Goal: Use online tool/utility

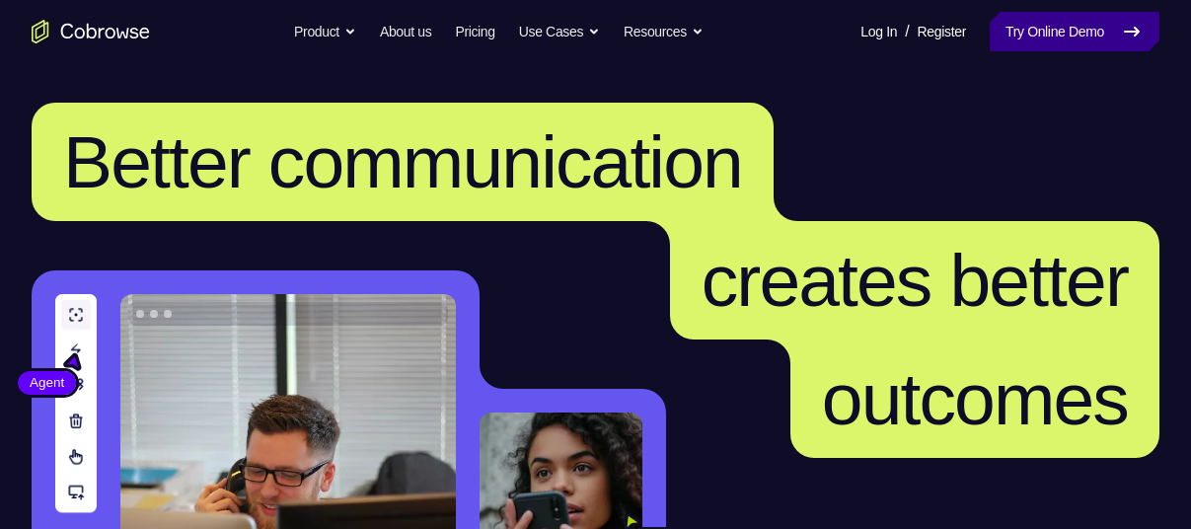
click at [1007, 43] on link "Try Online Demo" at bounding box center [1075, 31] width 170 height 39
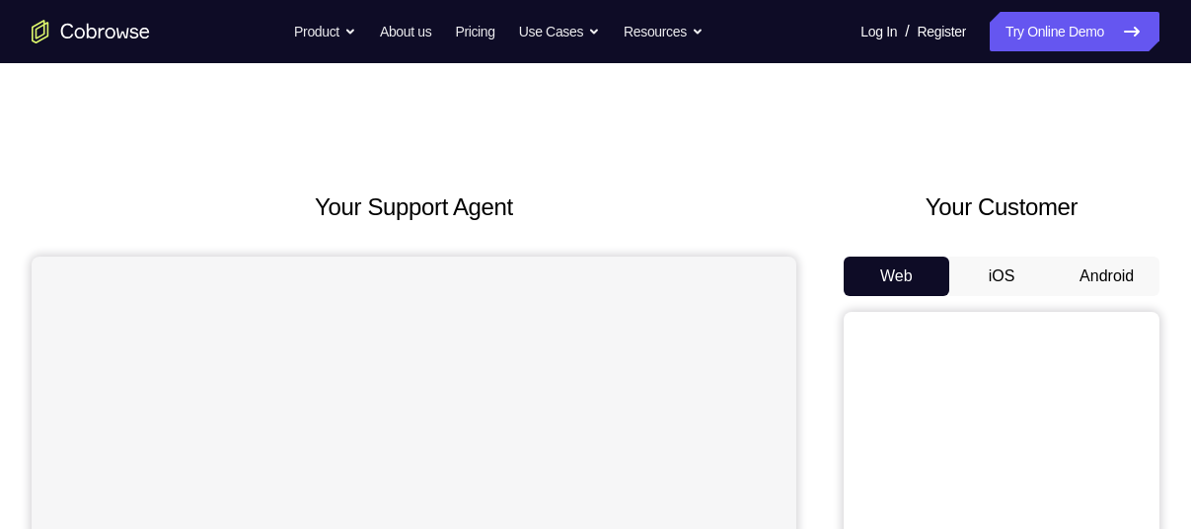
click at [1070, 283] on button "Android" at bounding box center [1107, 276] width 106 height 39
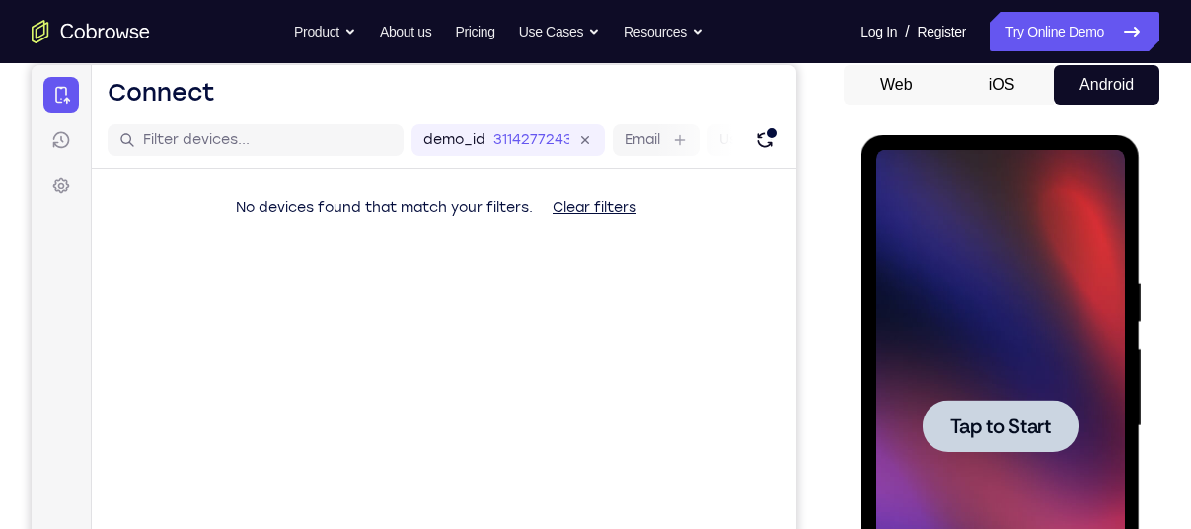
click at [1002, 451] on div at bounding box center [999, 426] width 249 height 553
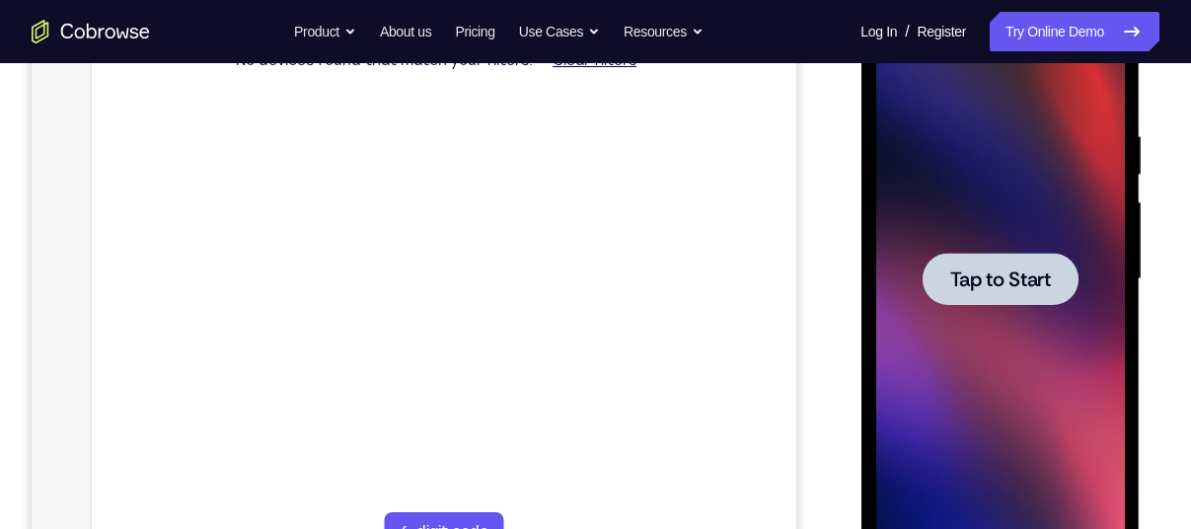
scroll to position [351, 0]
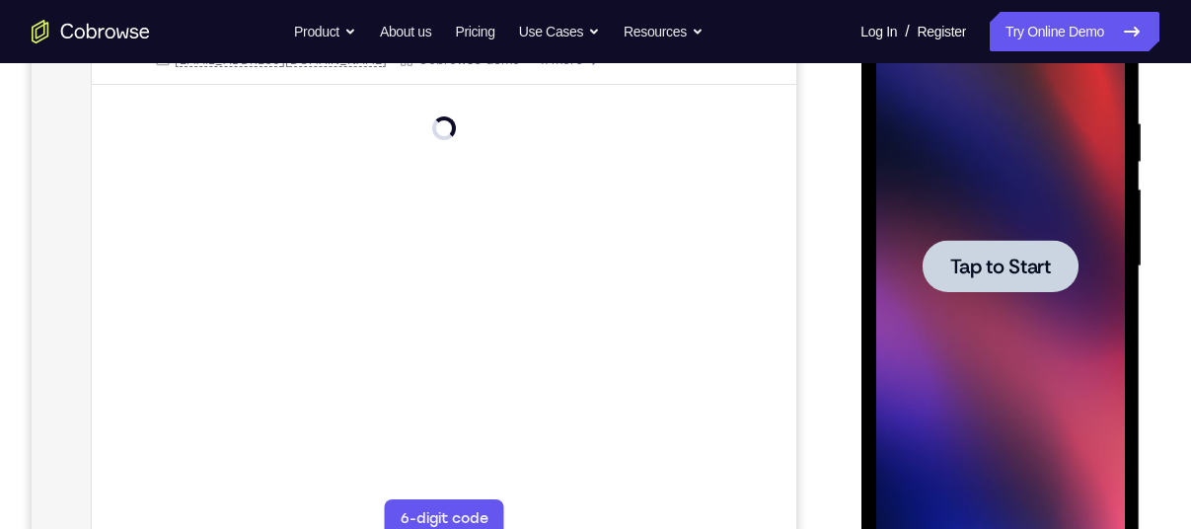
click at [1005, 267] on span "Tap to Start" at bounding box center [999, 267] width 101 height 20
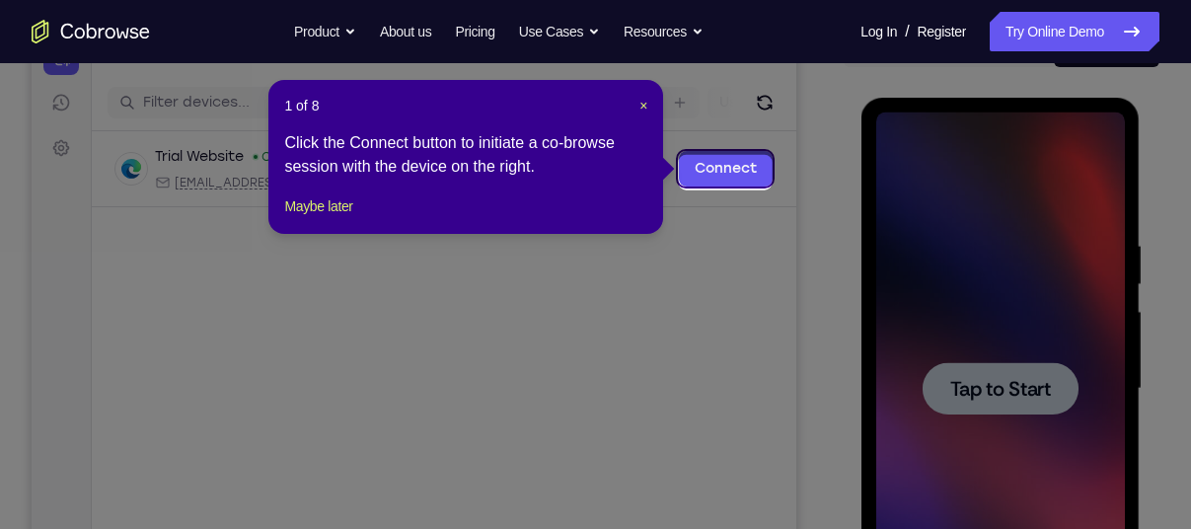
scroll to position [225, 0]
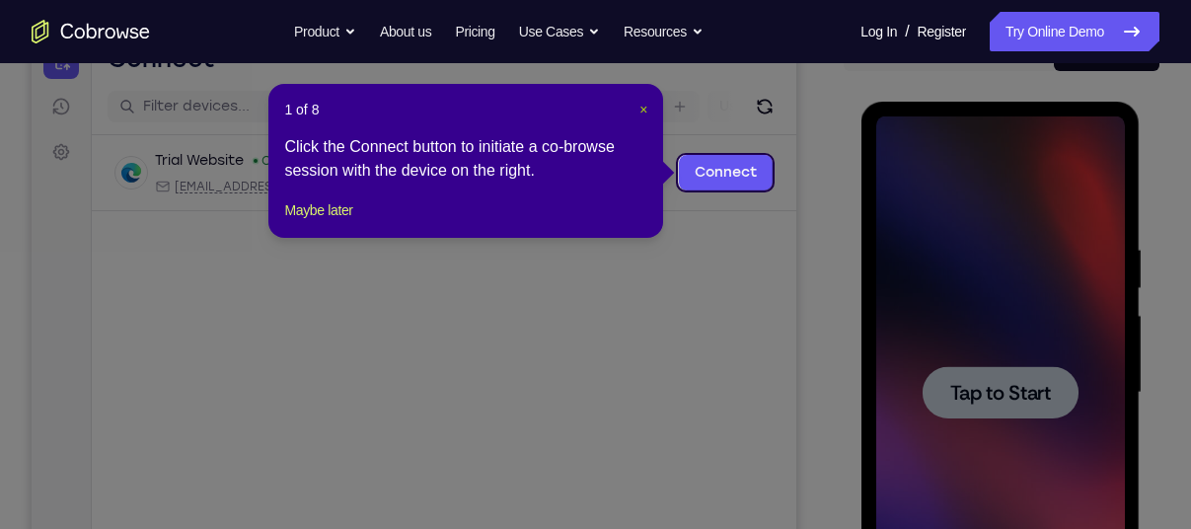
click at [641, 106] on span "×" at bounding box center [643, 110] width 8 height 16
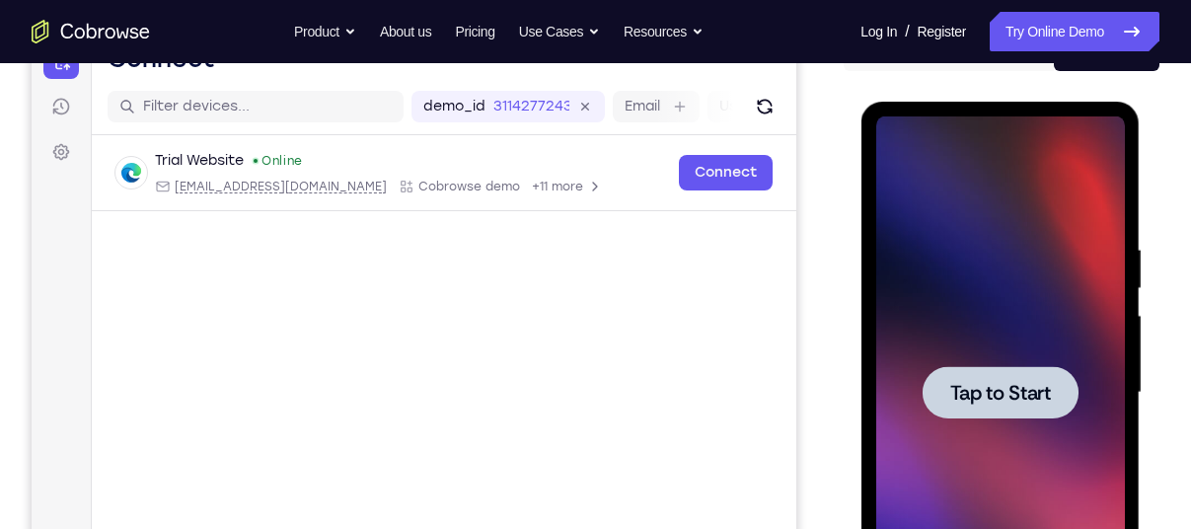
scroll to position [264, 0]
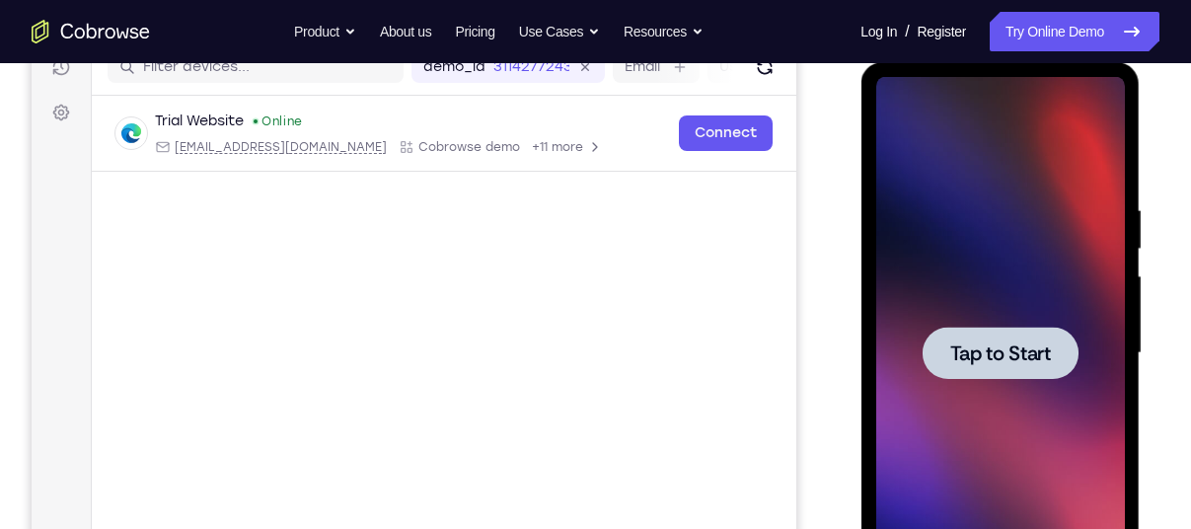
click at [997, 366] on div at bounding box center [1000, 353] width 156 height 52
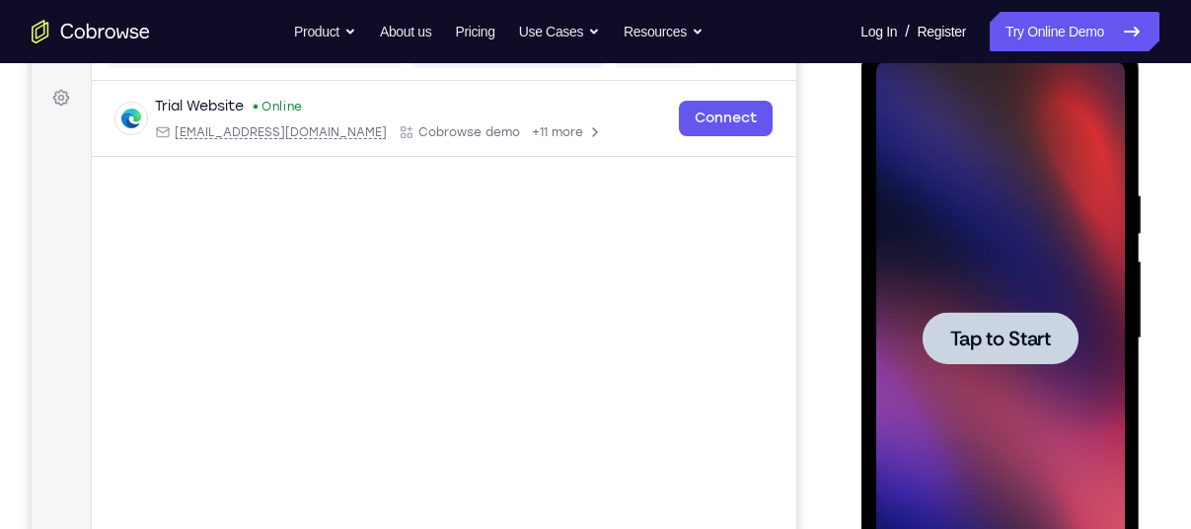
scroll to position [290, 0]
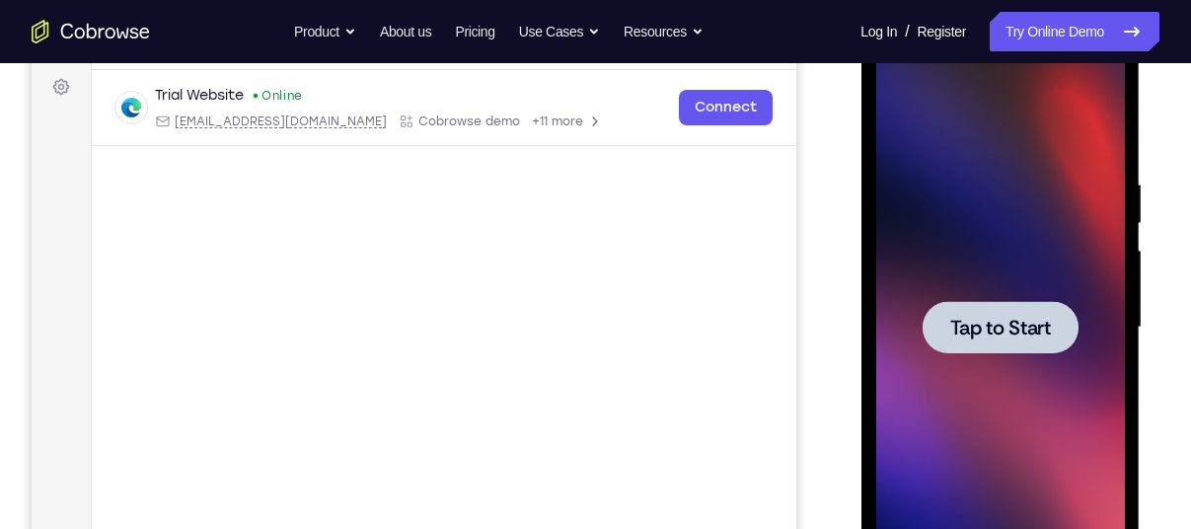
click at [998, 308] on div at bounding box center [1000, 327] width 156 height 52
click at [989, 323] on span "Tap to Start" at bounding box center [999, 328] width 101 height 20
click at [962, 376] on div at bounding box center [999, 327] width 249 height 553
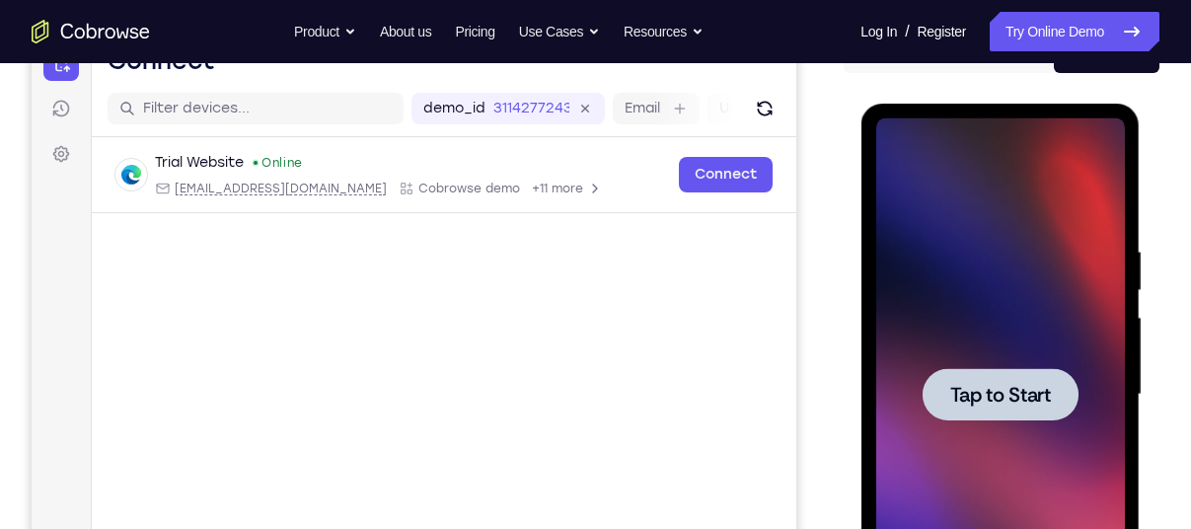
click at [973, 378] on div at bounding box center [1000, 394] width 156 height 52
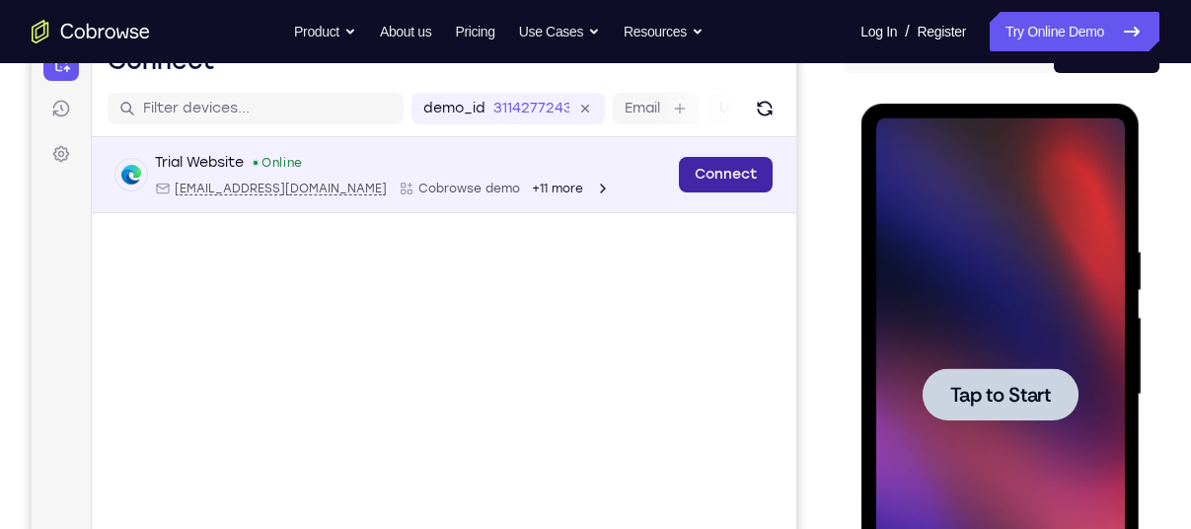
click at [726, 167] on link "Connect" at bounding box center [726, 175] width 94 height 36
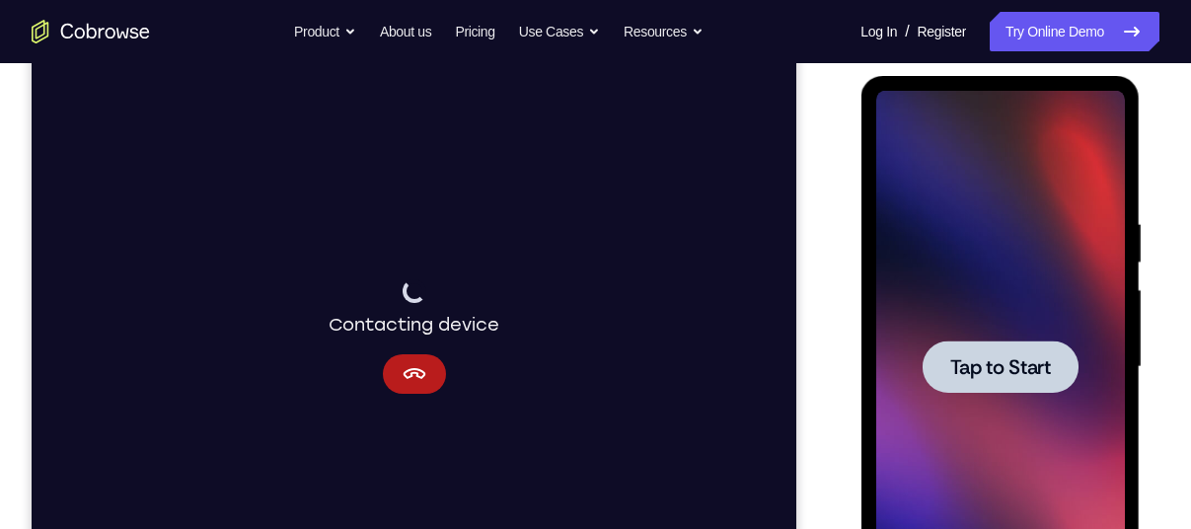
scroll to position [253, 0]
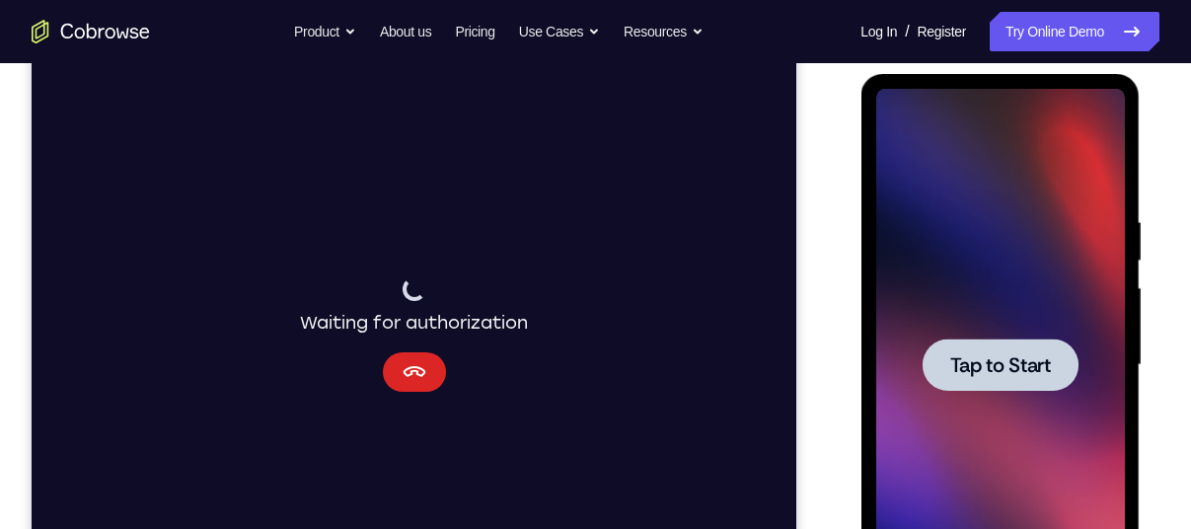
click at [414, 369] on icon "Cancel" at bounding box center [415, 372] width 24 height 24
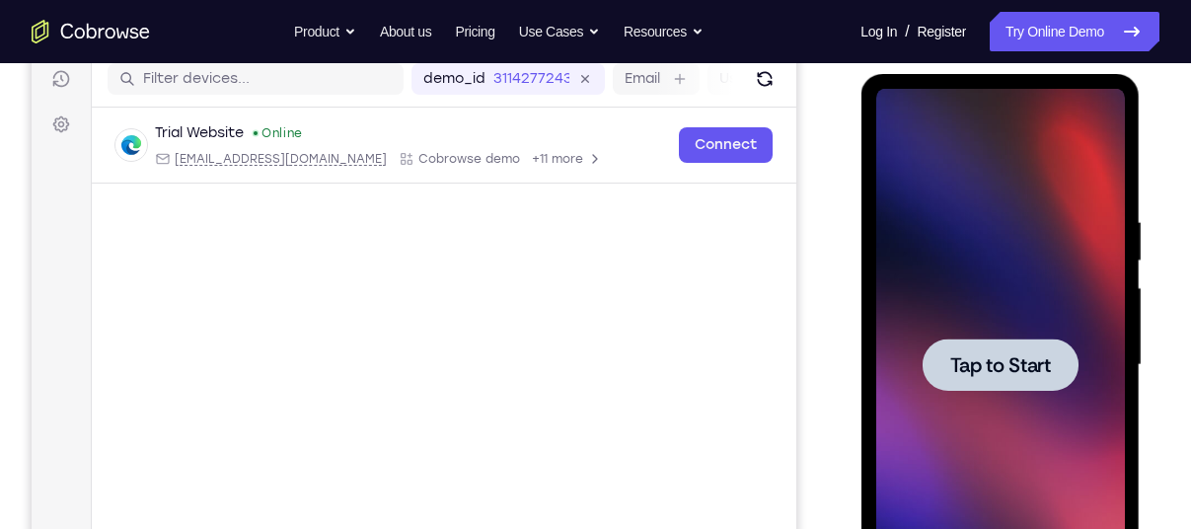
click at [985, 344] on div at bounding box center [1000, 364] width 156 height 52
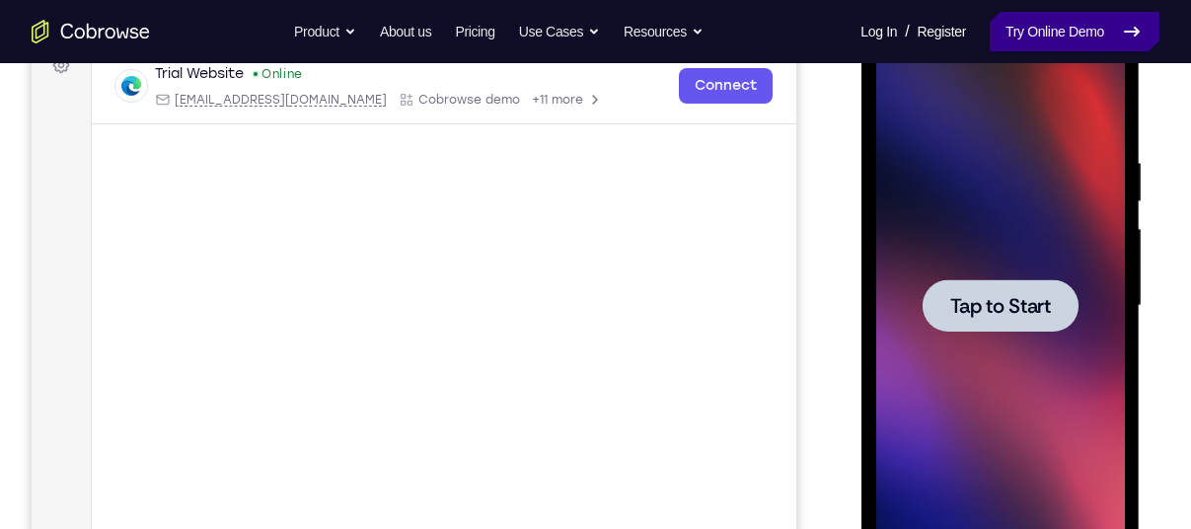
click at [1019, 23] on link "Try Online Demo" at bounding box center [1075, 31] width 170 height 39
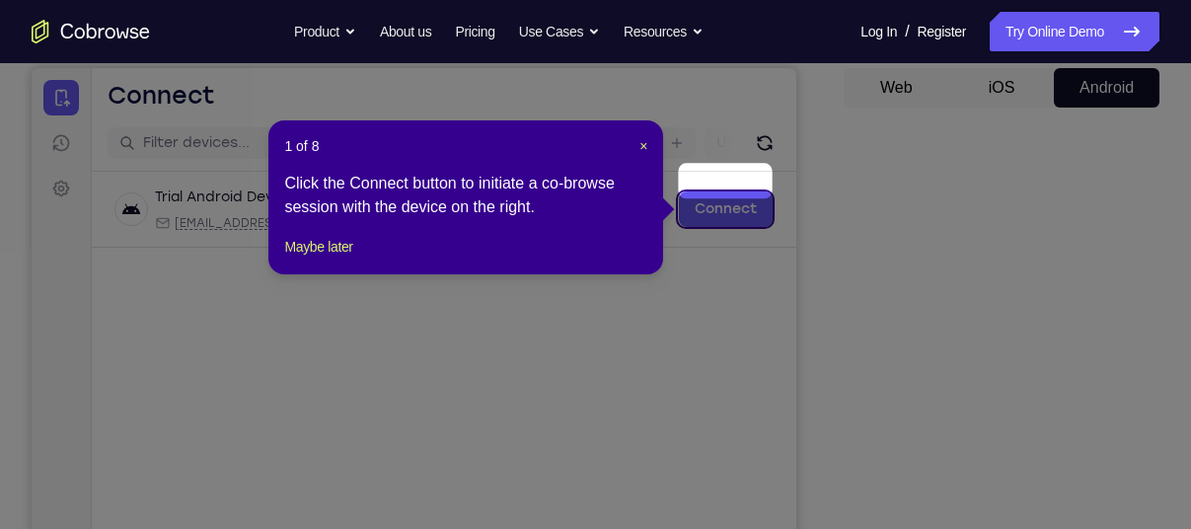
scroll to position [187, 0]
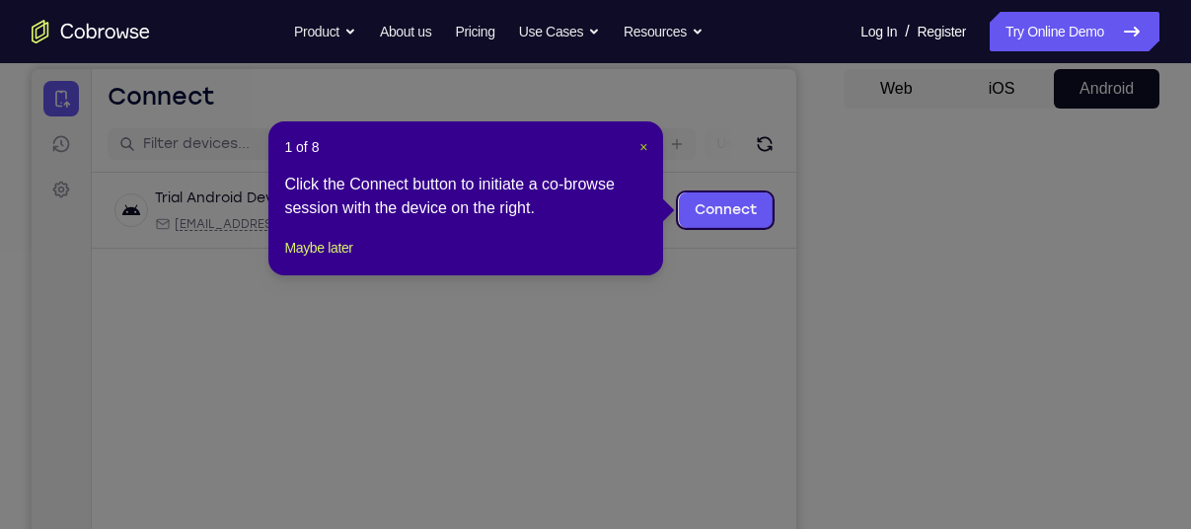
click at [645, 145] on span "×" at bounding box center [643, 147] width 8 height 16
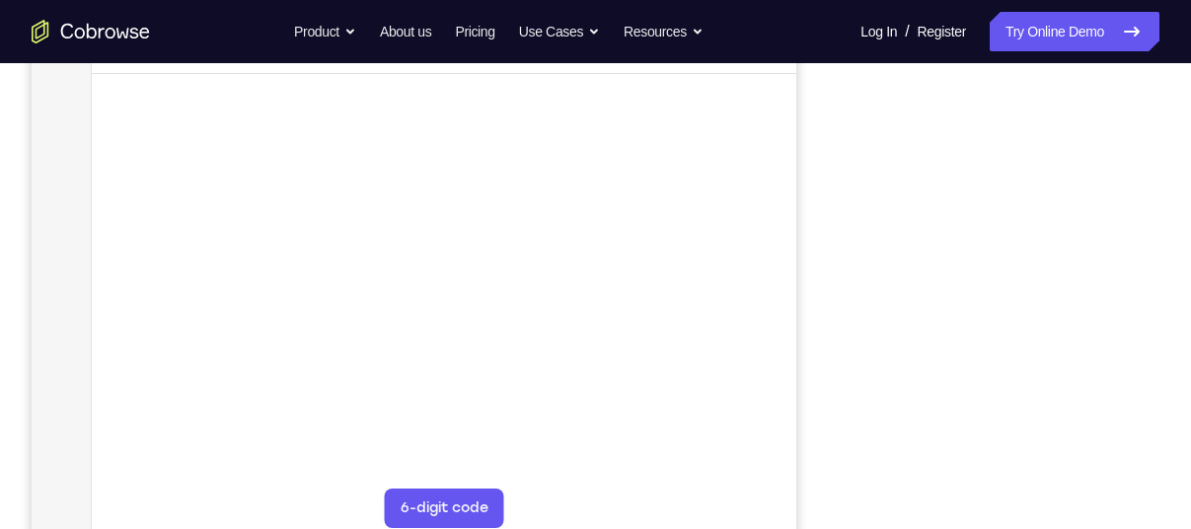
scroll to position [360, 0]
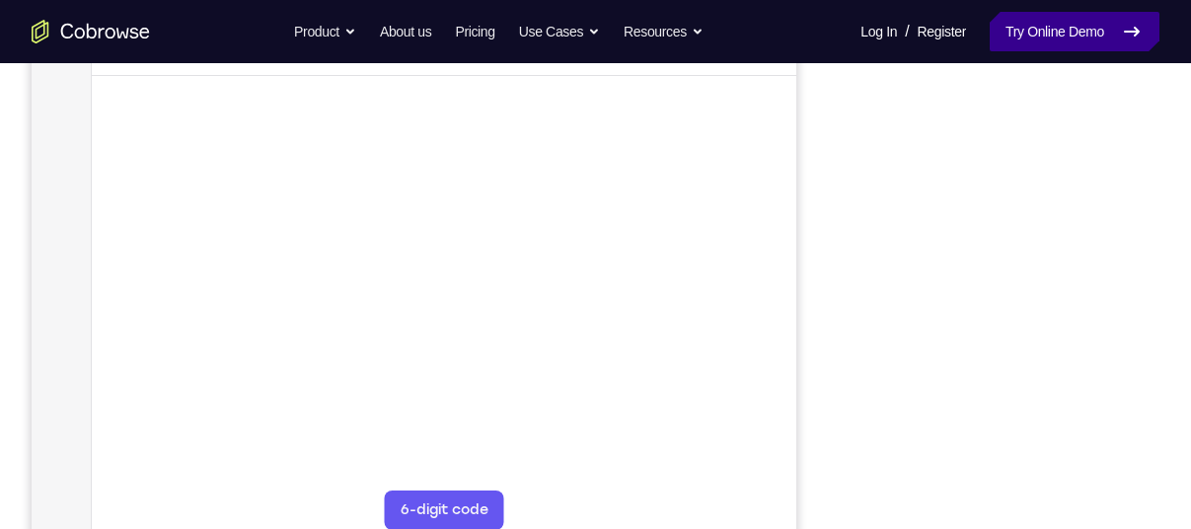
click at [1027, 35] on link "Try Online Demo" at bounding box center [1075, 31] width 170 height 39
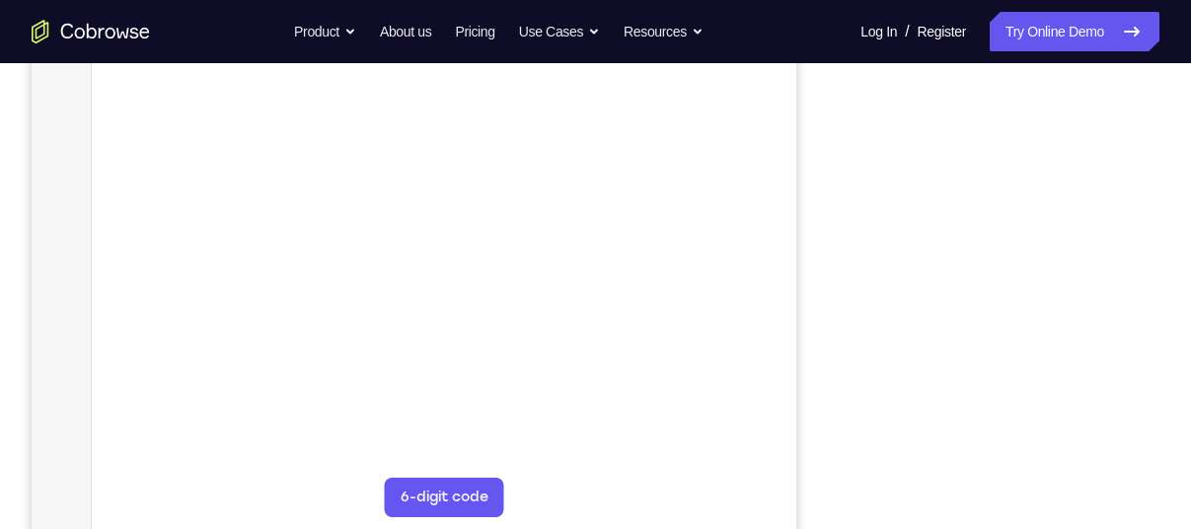
scroll to position [332, 0]
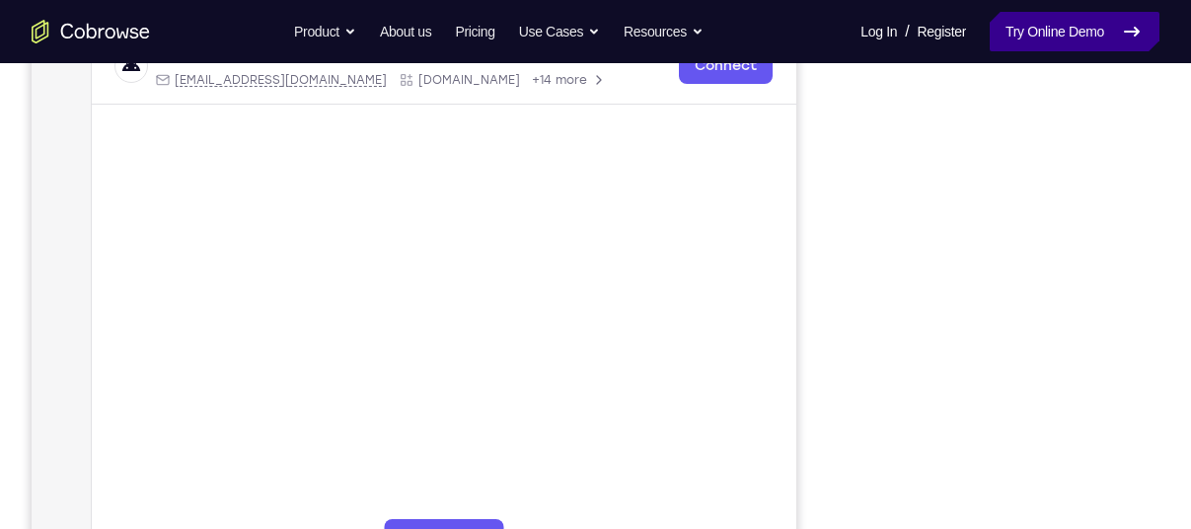
click at [1081, 28] on link "Try Online Demo" at bounding box center [1075, 31] width 170 height 39
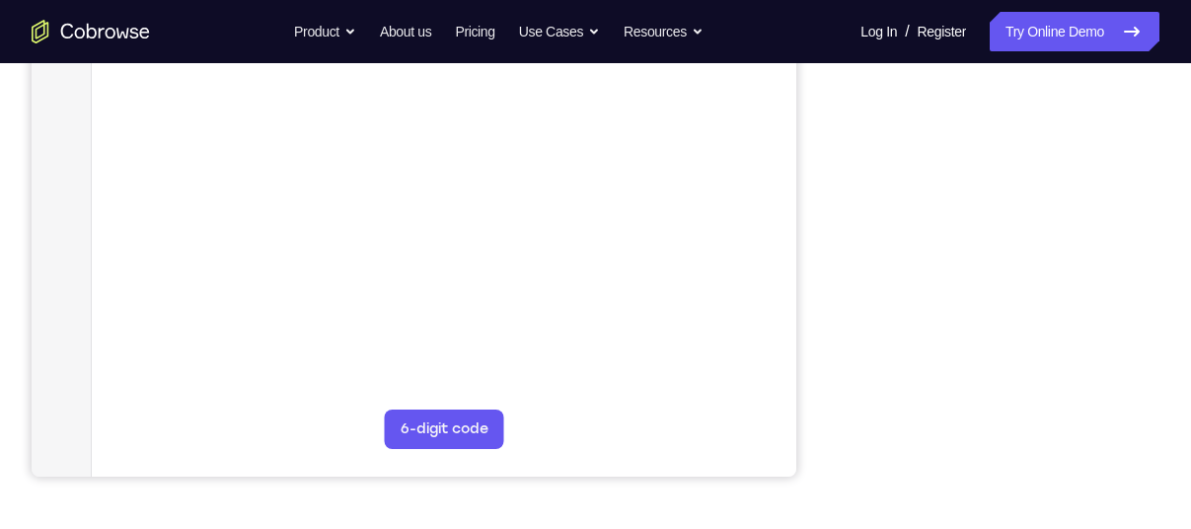
scroll to position [435, 0]
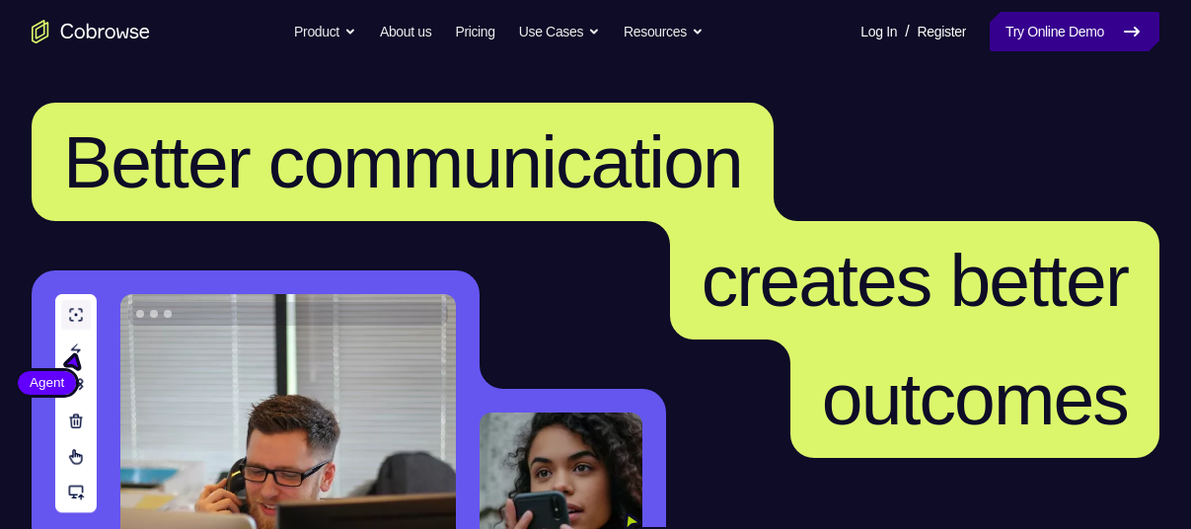
click at [1012, 33] on link "Try Online Demo" at bounding box center [1075, 31] width 170 height 39
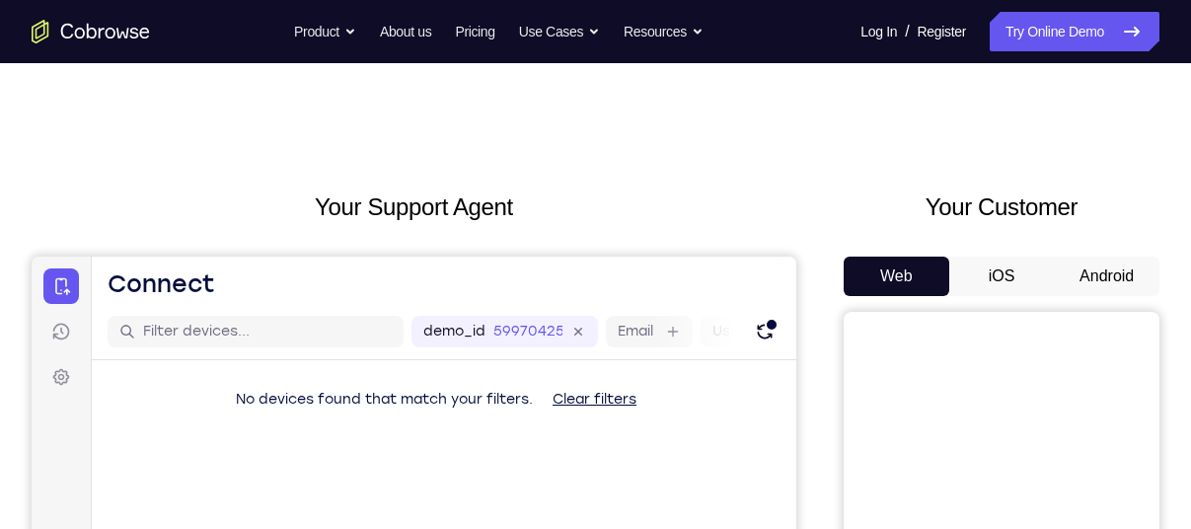
click at [1091, 263] on button "Android" at bounding box center [1107, 276] width 106 height 39
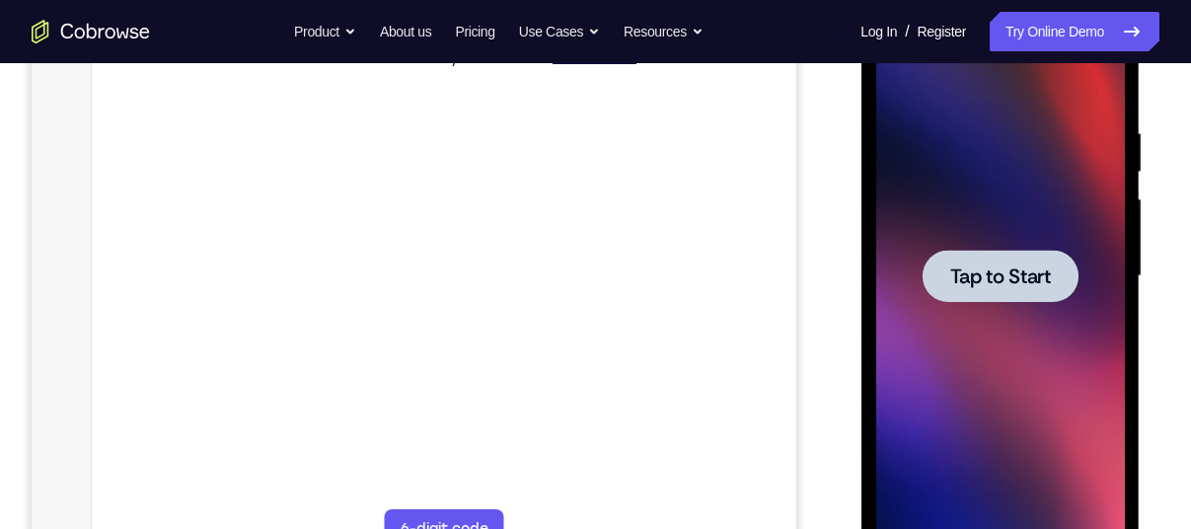
scroll to position [344, 0]
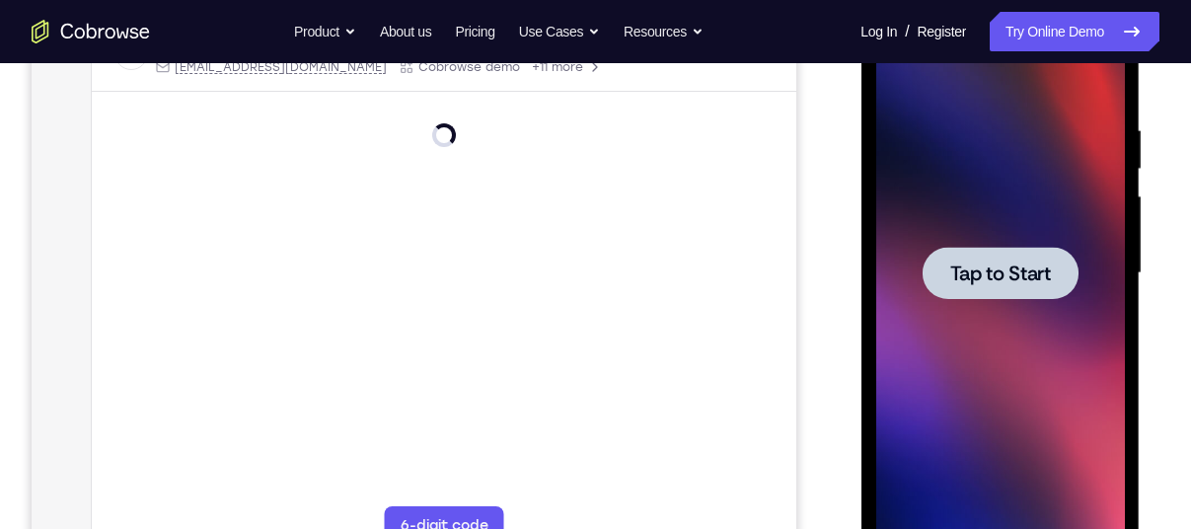
click at [998, 241] on div at bounding box center [999, 273] width 249 height 553
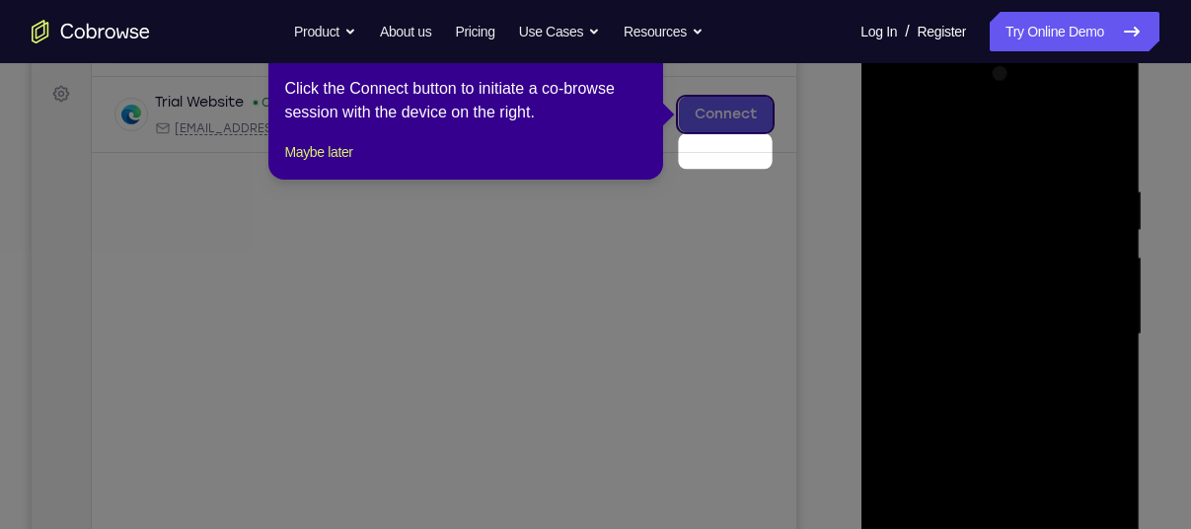
scroll to position [239, 0]
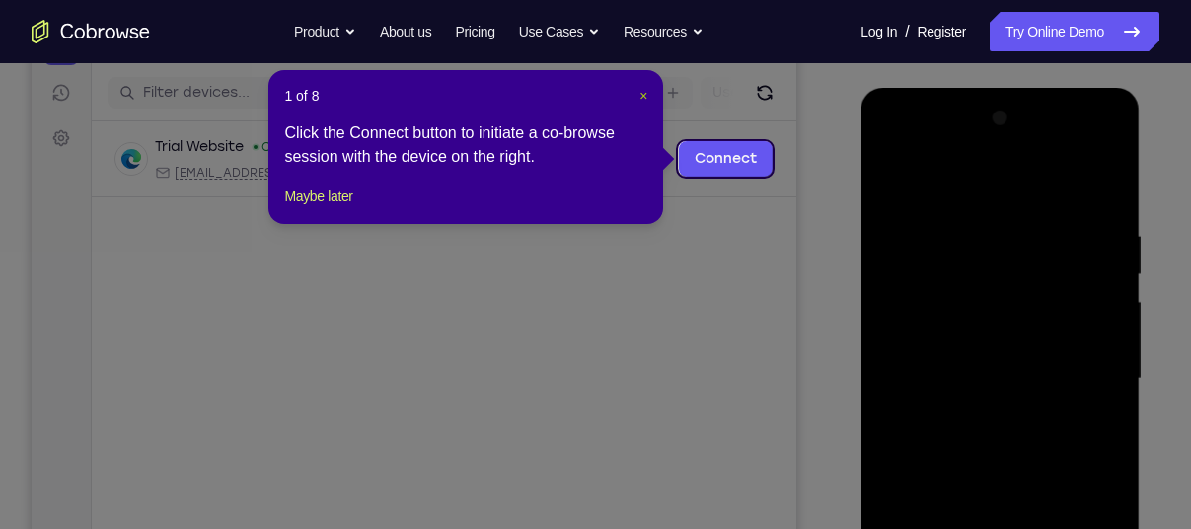
click at [644, 97] on span "×" at bounding box center [643, 96] width 8 height 16
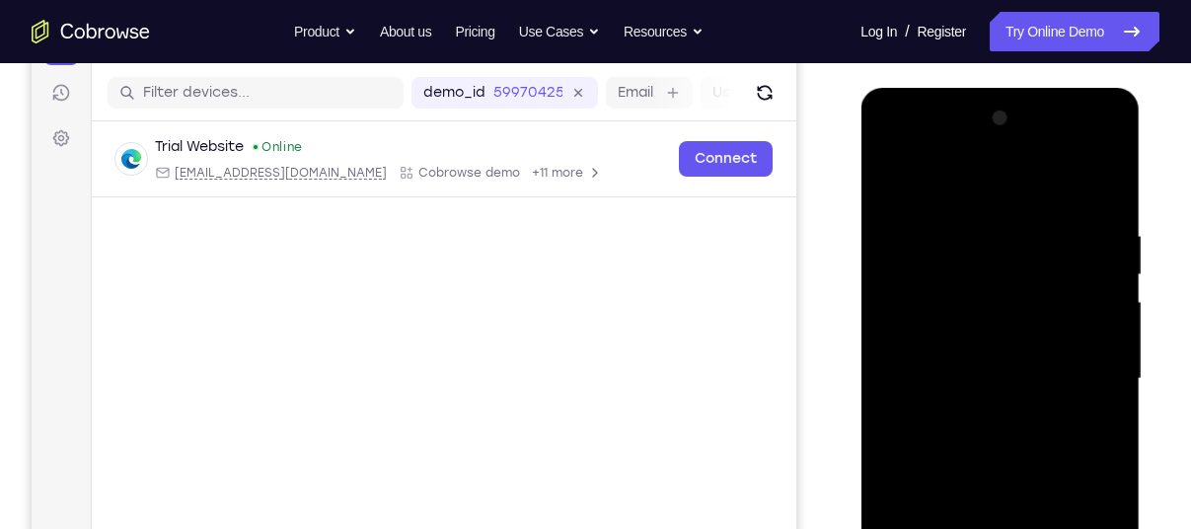
click at [644, 97] on label "Email" at bounding box center [636, 93] width 36 height 20
click at [661, 97] on input "Email" at bounding box center [663, 93] width 4 height 20
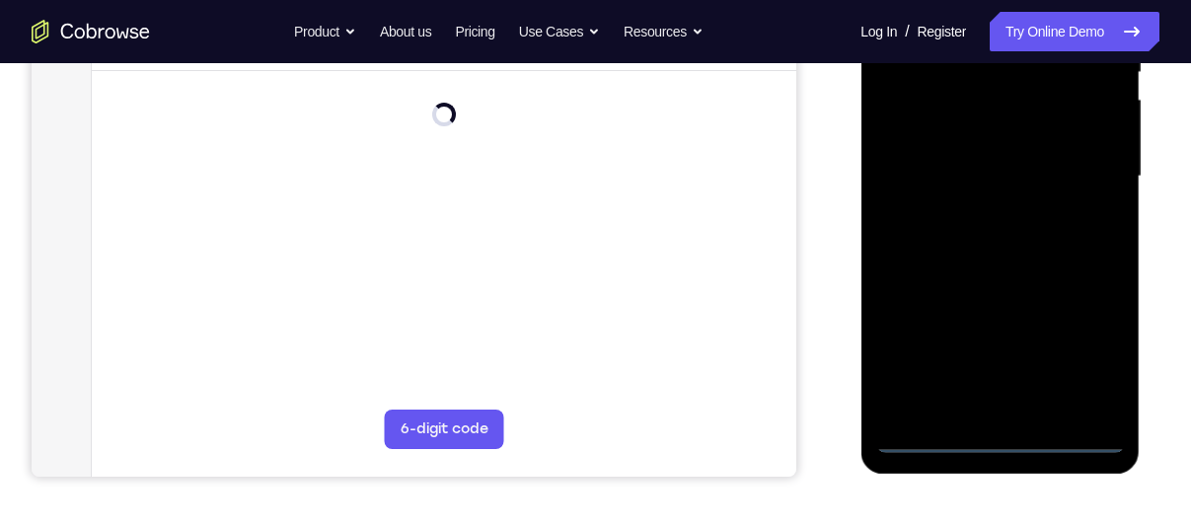
scroll to position [442, 0]
click at [1000, 432] on div at bounding box center [999, 175] width 249 height 553
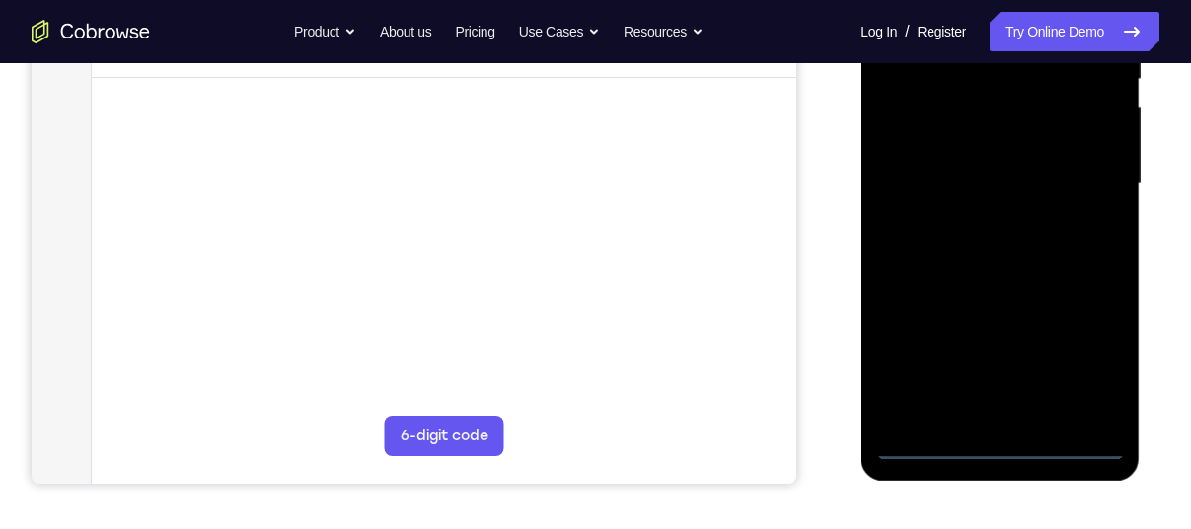
click at [1074, 364] on div at bounding box center [999, 183] width 249 height 553
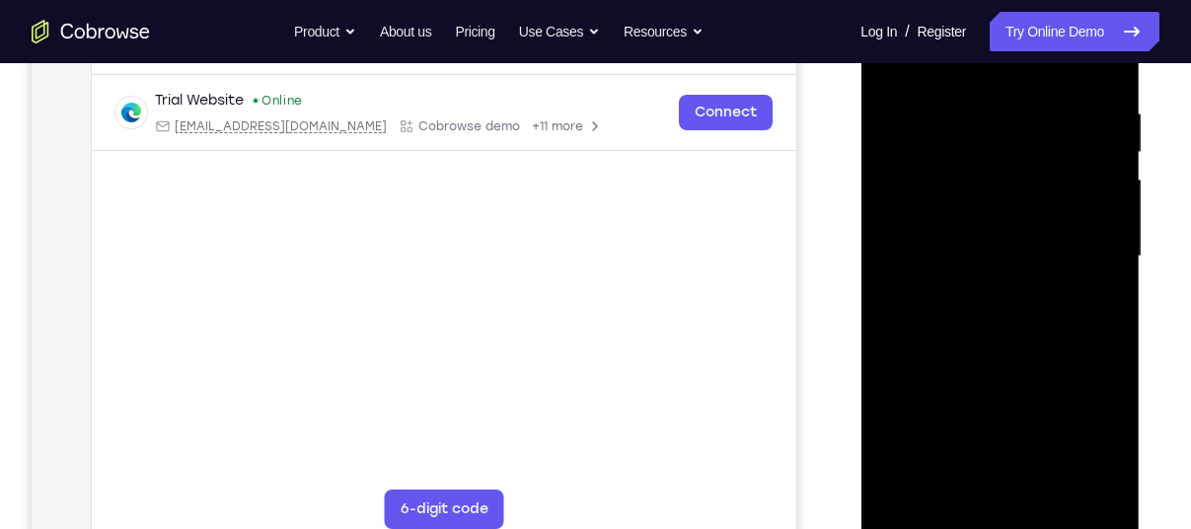
scroll to position [355, 0]
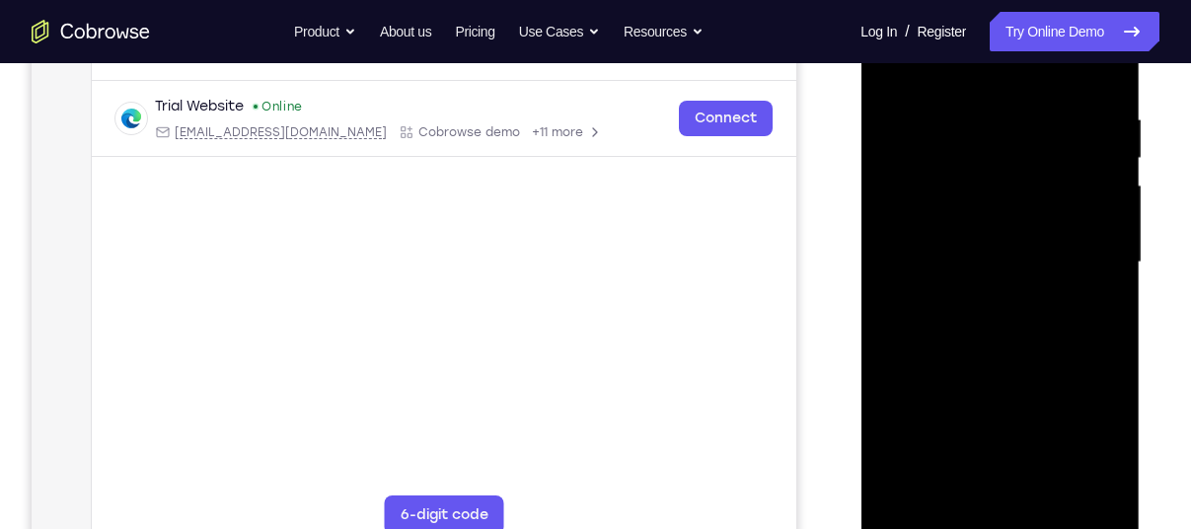
click at [947, 76] on div at bounding box center [999, 262] width 249 height 553
click at [1081, 253] on div at bounding box center [999, 262] width 249 height 553
click at [982, 295] on div at bounding box center [999, 262] width 249 height 553
click at [988, 224] on div at bounding box center [999, 262] width 249 height 553
click at [993, 207] on div at bounding box center [999, 262] width 249 height 553
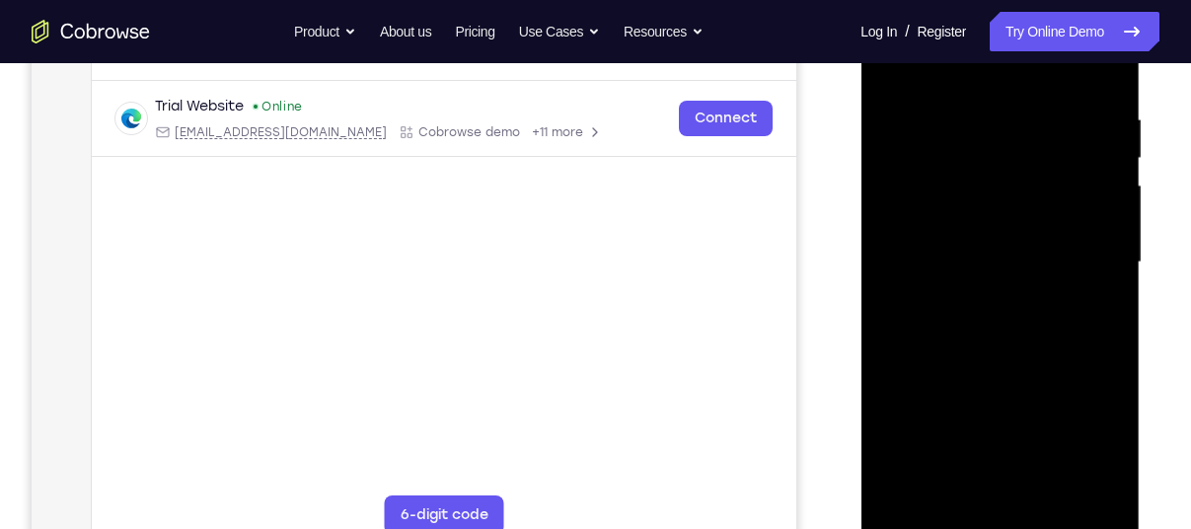
click at [981, 254] on div at bounding box center [999, 262] width 249 height 553
click at [990, 329] on div at bounding box center [999, 262] width 249 height 553
click at [944, 371] on div at bounding box center [999, 262] width 249 height 553
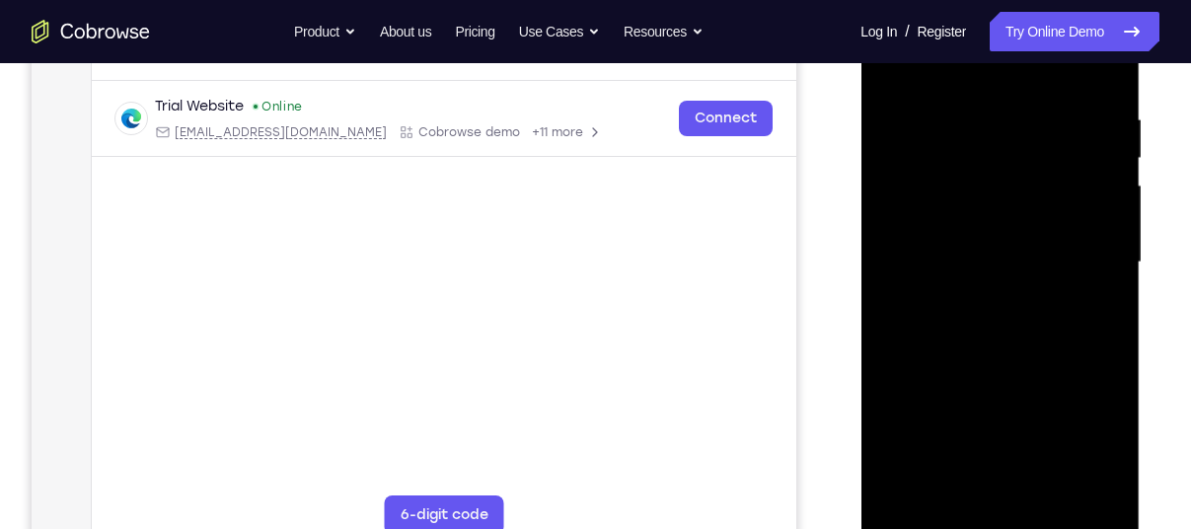
click at [991, 323] on div at bounding box center [999, 262] width 249 height 553
click at [998, 347] on div at bounding box center [999, 262] width 249 height 553
click at [1042, 491] on div at bounding box center [999, 262] width 249 height 553
click at [1000, 364] on div at bounding box center [999, 262] width 249 height 553
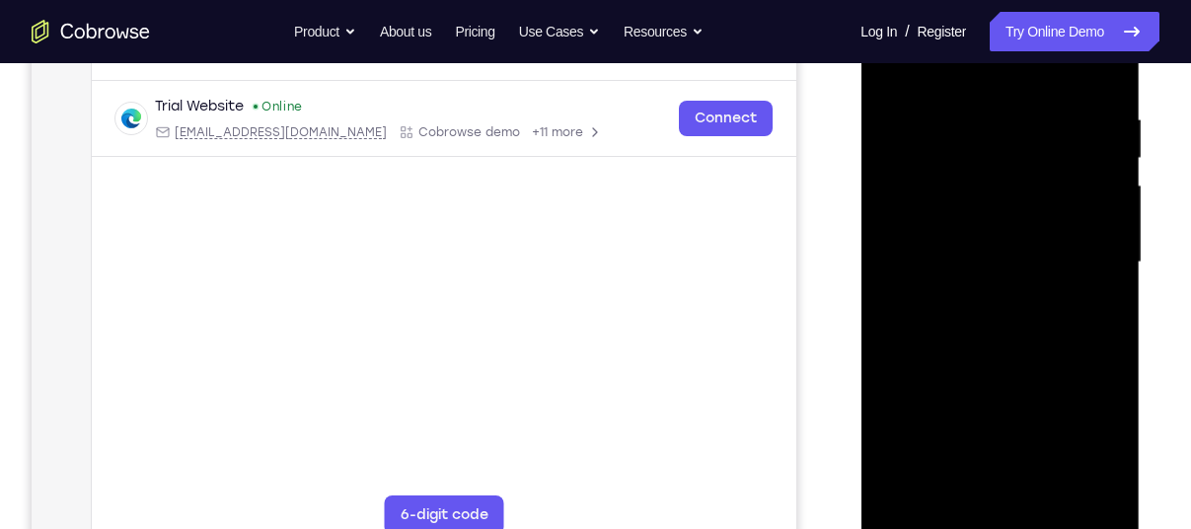
click at [998, 267] on div at bounding box center [999, 262] width 249 height 553
click at [1094, 314] on div at bounding box center [999, 262] width 249 height 553
click at [946, 494] on div at bounding box center [999, 262] width 249 height 553
click at [1072, 372] on div at bounding box center [999, 262] width 249 height 553
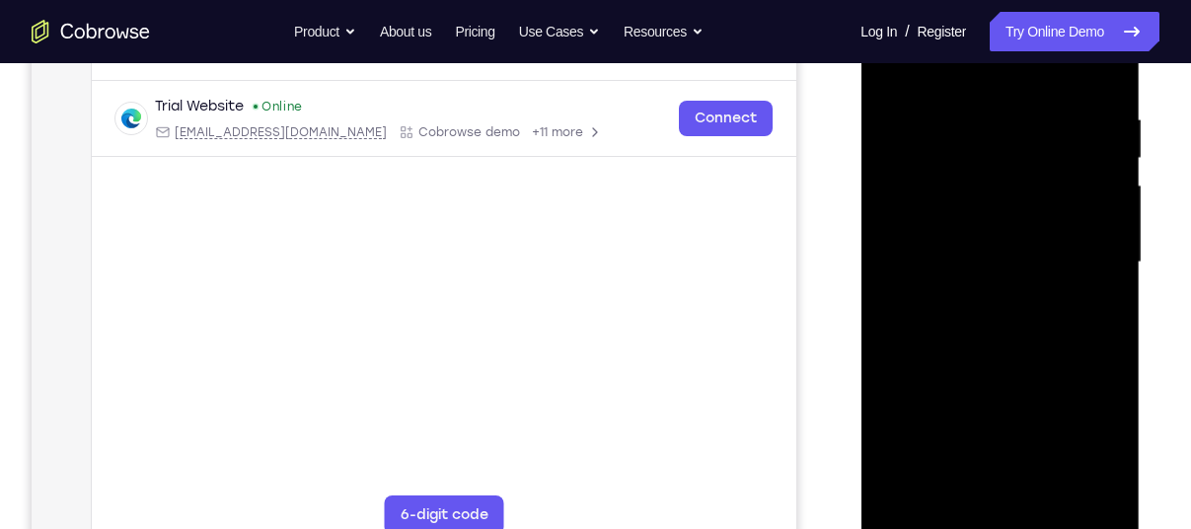
click at [1072, 372] on div at bounding box center [999, 262] width 249 height 553
click at [1095, 285] on div at bounding box center [999, 262] width 249 height 553
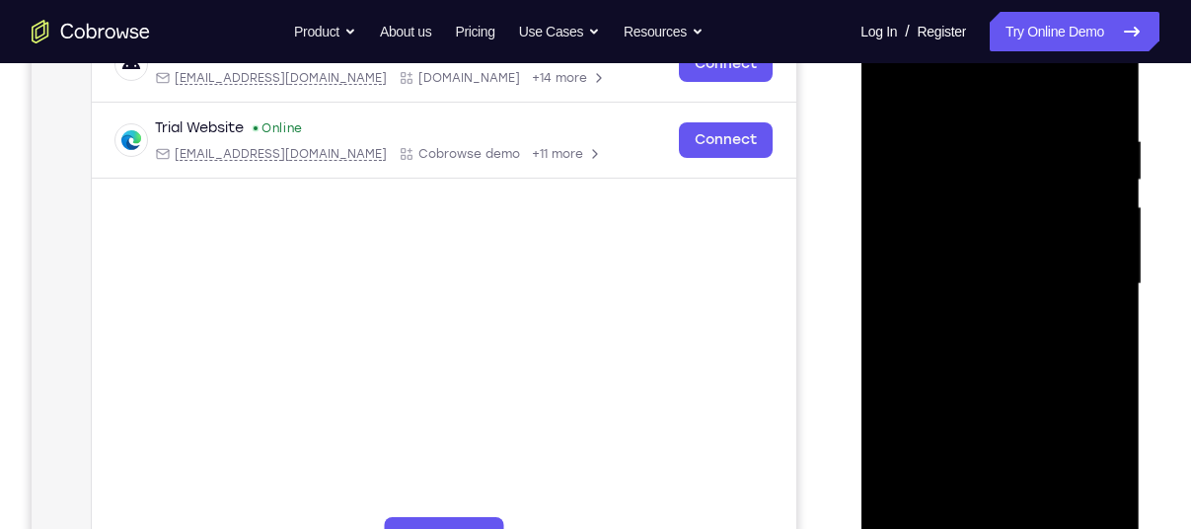
click at [1095, 505] on div at bounding box center [999, 284] width 249 height 553
click at [887, 92] on div at bounding box center [999, 284] width 249 height 553
drag, startPoint x: 1015, startPoint y: 186, endPoint x: 950, endPoint y: 194, distance: 65.6
click at [950, 194] on div at bounding box center [999, 284] width 249 height 553
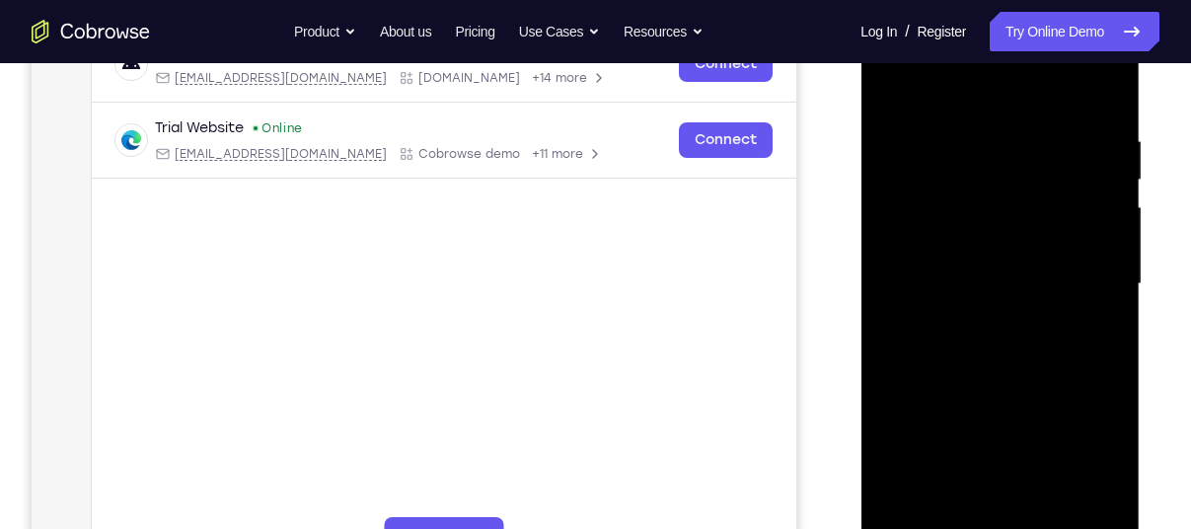
click at [1112, 72] on div at bounding box center [999, 284] width 249 height 553
click at [897, 86] on div at bounding box center [999, 284] width 249 height 553
click at [1055, 515] on div at bounding box center [999, 284] width 249 height 553
click at [1007, 108] on div at bounding box center [999, 284] width 249 height 553
click at [987, 332] on div at bounding box center [999, 284] width 249 height 553
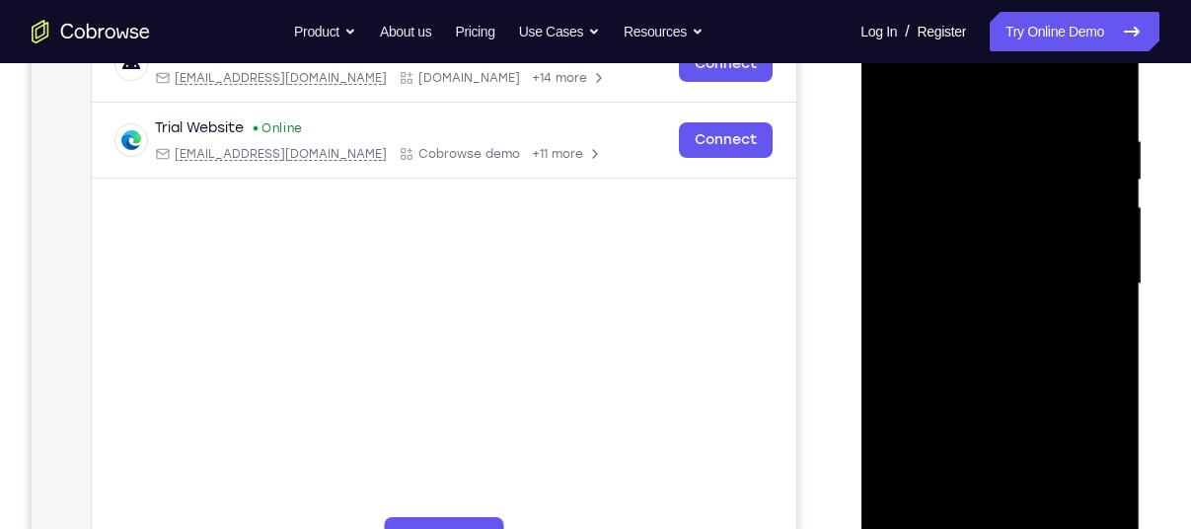
click at [889, 93] on div at bounding box center [999, 284] width 249 height 553
click at [927, 105] on div at bounding box center [999, 284] width 249 height 553
click at [903, 89] on div at bounding box center [999, 284] width 249 height 553
click at [990, 141] on div at bounding box center [999, 284] width 249 height 553
click at [1086, 301] on div at bounding box center [999, 284] width 249 height 553
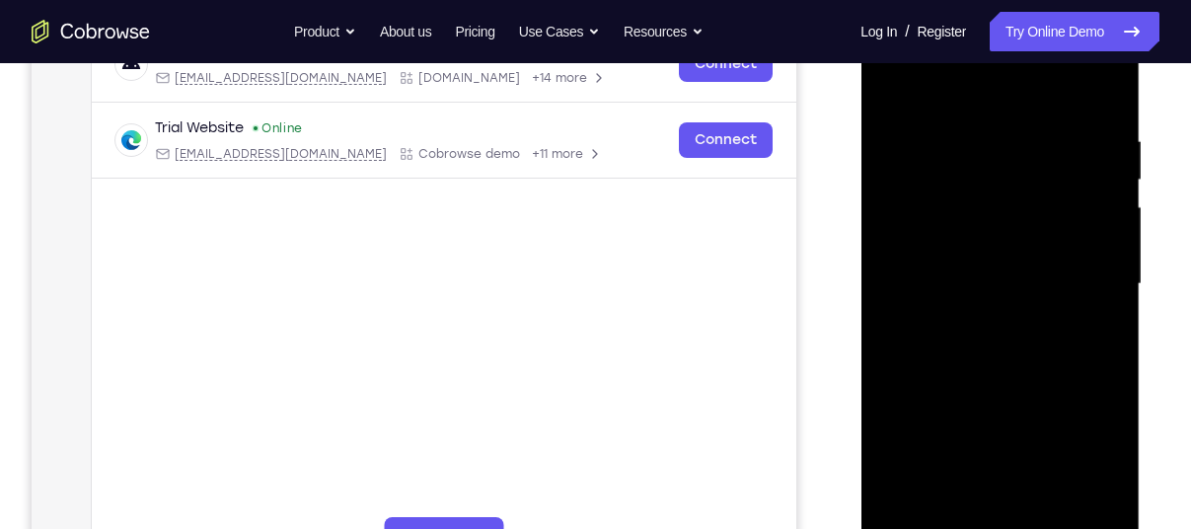
click at [1086, 301] on div at bounding box center [999, 284] width 249 height 553
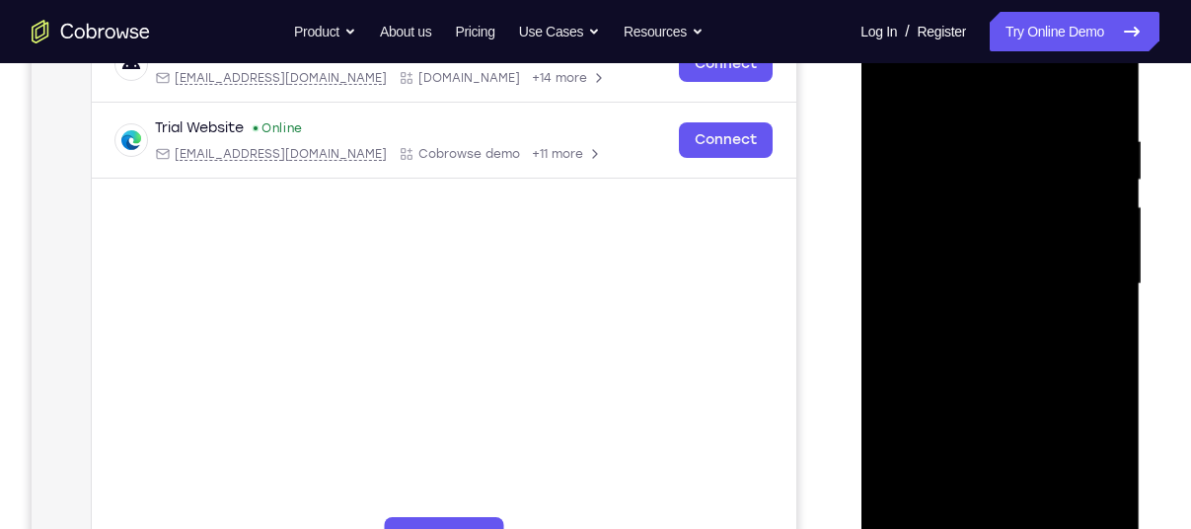
click at [1086, 301] on div at bounding box center [999, 284] width 249 height 553
click at [1091, 309] on div at bounding box center [999, 284] width 249 height 553
drag, startPoint x: 1091, startPoint y: 309, endPoint x: 1005, endPoint y: 301, distance: 87.2
click at [1005, 301] on div at bounding box center [999, 284] width 249 height 553
drag, startPoint x: 953, startPoint y: 313, endPoint x: 1053, endPoint y: 309, distance: 99.7
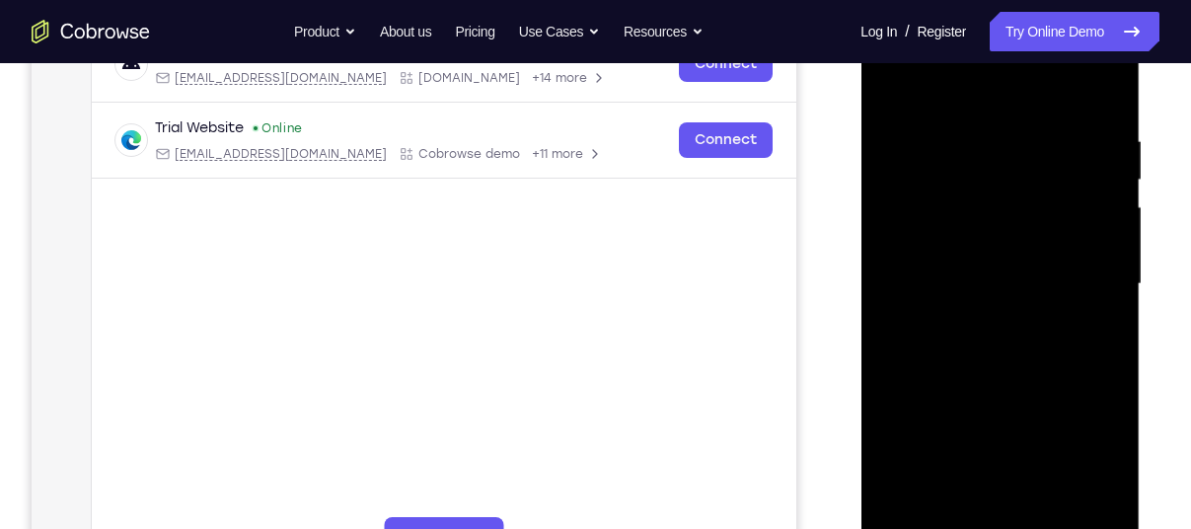
click at [1053, 309] on div at bounding box center [999, 284] width 249 height 553
click at [1077, 506] on div at bounding box center [999, 284] width 249 height 553
drag, startPoint x: 1092, startPoint y: 399, endPoint x: 1014, endPoint y: 426, distance: 82.7
click at [1014, 426] on div at bounding box center [999, 284] width 249 height 553
click at [1079, 506] on div at bounding box center [999, 284] width 249 height 553
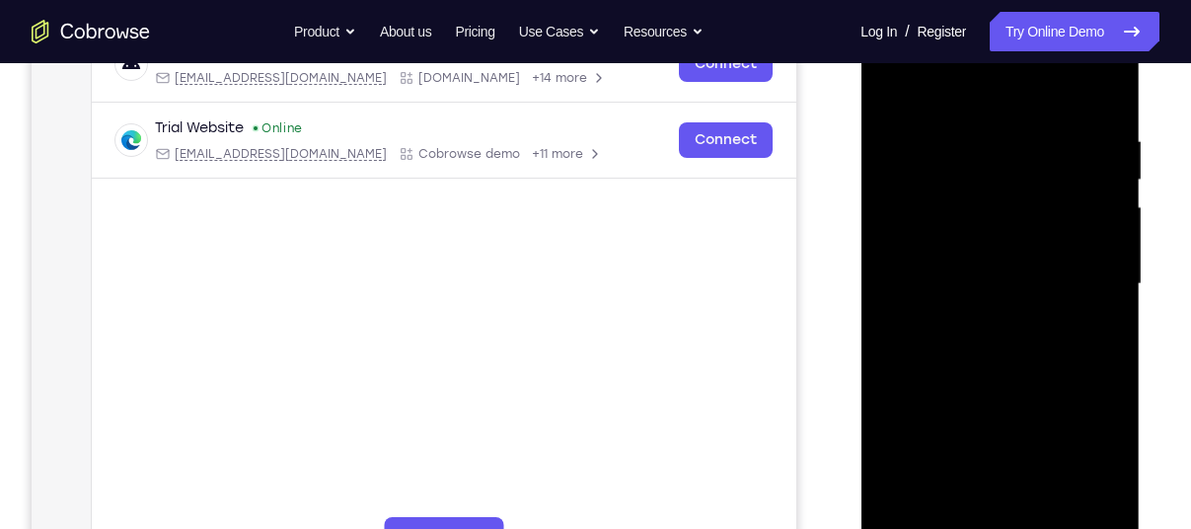
click at [1088, 383] on div at bounding box center [999, 284] width 249 height 553
click at [1092, 506] on div at bounding box center [999, 284] width 249 height 553
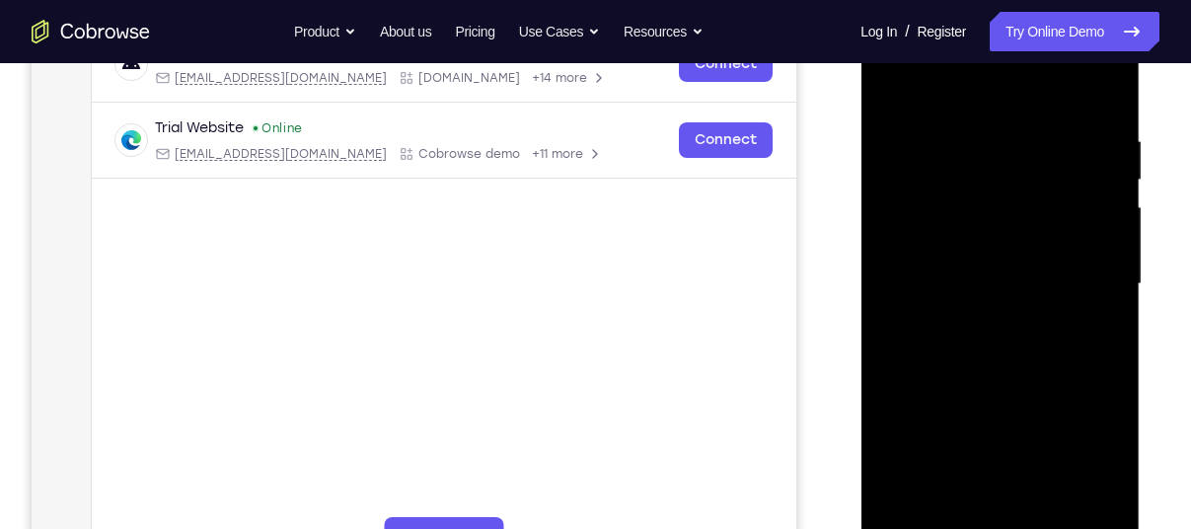
click at [1104, 361] on div at bounding box center [999, 284] width 249 height 553
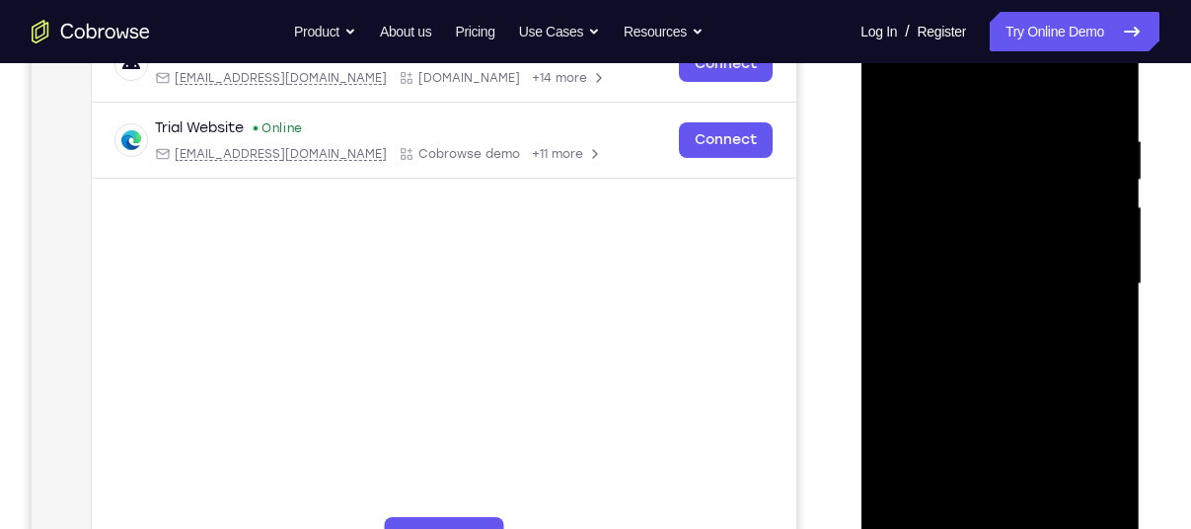
click at [1104, 361] on div at bounding box center [999, 284] width 249 height 553
click at [1077, 504] on div at bounding box center [999, 284] width 249 height 553
click at [1104, 352] on div at bounding box center [999, 284] width 249 height 553
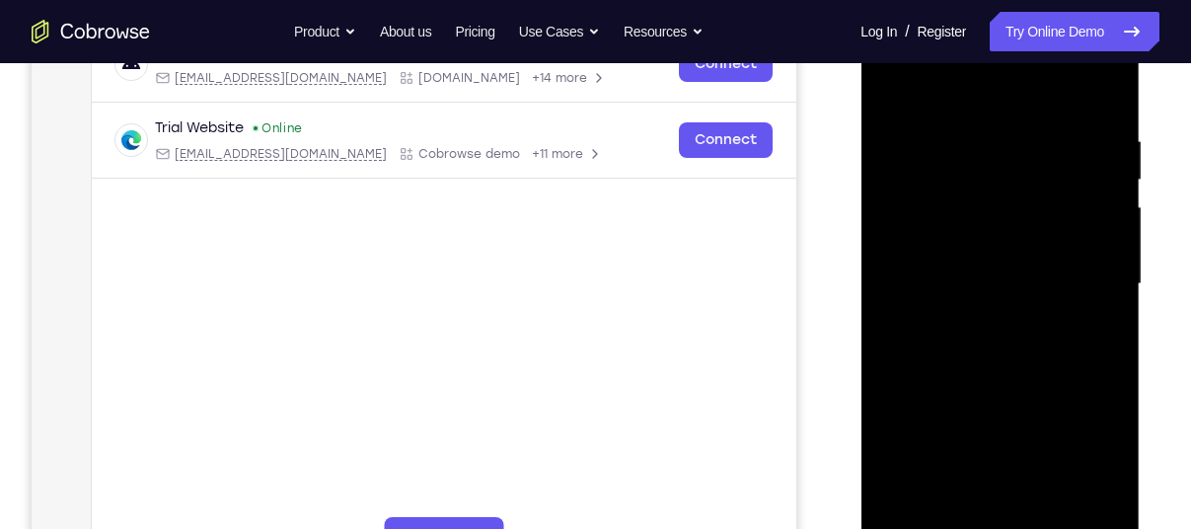
click at [1074, 506] on div at bounding box center [999, 284] width 249 height 553
click at [1095, 392] on div at bounding box center [999, 284] width 249 height 553
click at [1076, 504] on div at bounding box center [999, 284] width 249 height 553
click at [1104, 331] on div at bounding box center [999, 284] width 249 height 553
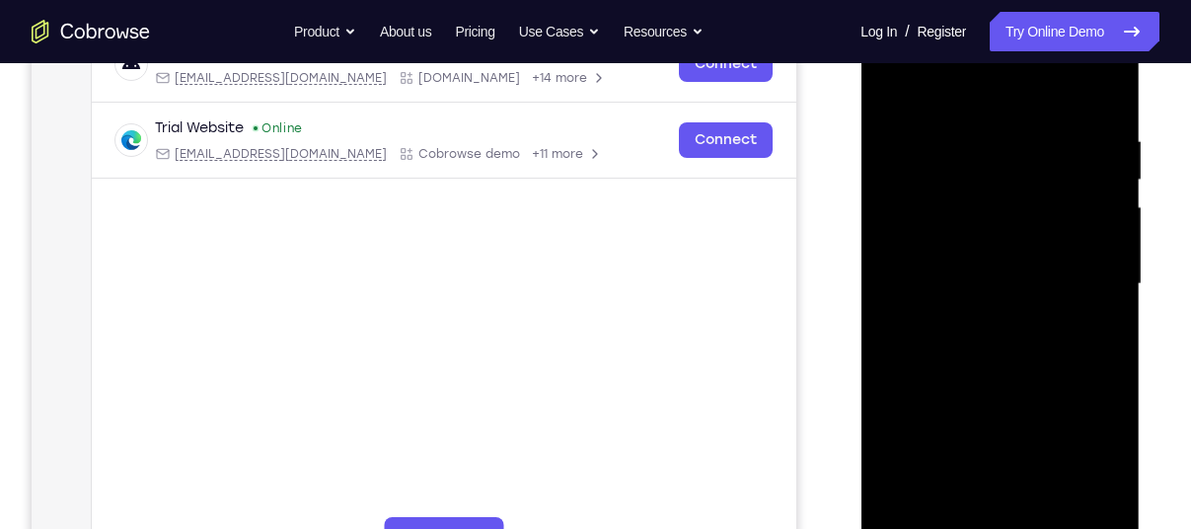
click at [1104, 101] on div at bounding box center [999, 284] width 249 height 553
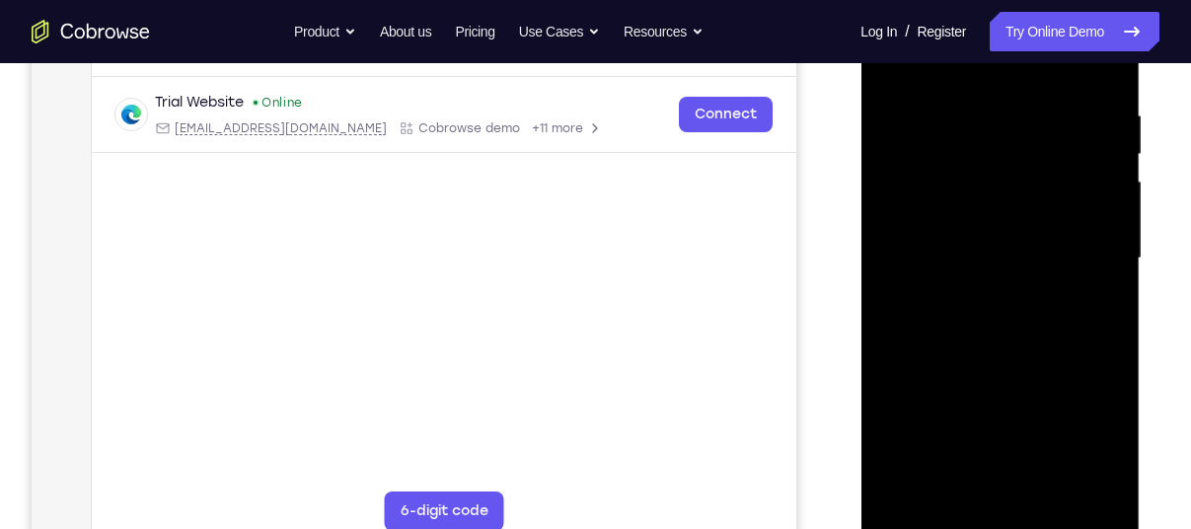
scroll to position [357, 0]
drag, startPoint x: 956, startPoint y: 177, endPoint x: 946, endPoint y: 305, distance: 128.7
click at [946, 305] on div at bounding box center [999, 260] width 249 height 553
drag, startPoint x: 1023, startPoint y: 158, endPoint x: 1014, endPoint y: 319, distance: 161.1
click at [1014, 319] on div at bounding box center [999, 260] width 249 height 553
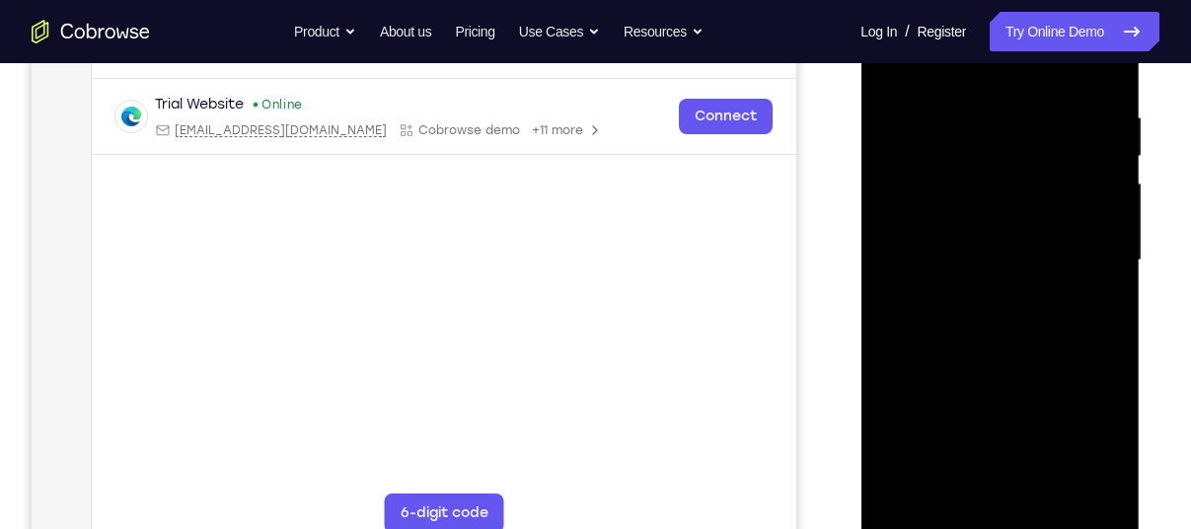
click at [980, 128] on div at bounding box center [999, 260] width 249 height 553
click at [954, 107] on div at bounding box center [999, 260] width 249 height 553
click at [1096, 76] on div at bounding box center [999, 260] width 249 height 553
click at [1039, 486] on div at bounding box center [999, 260] width 249 height 553
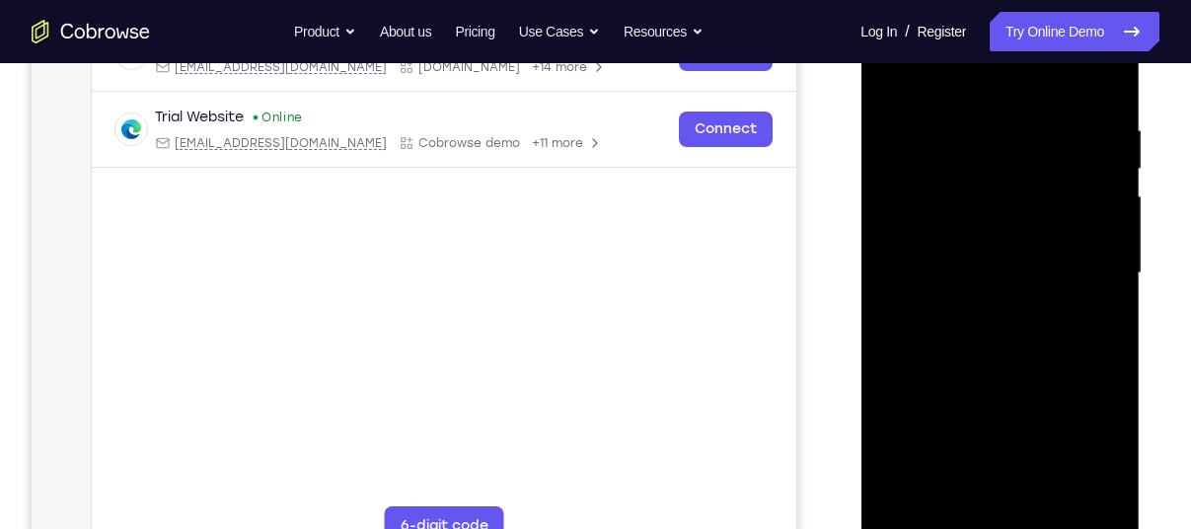
scroll to position [342, 0]
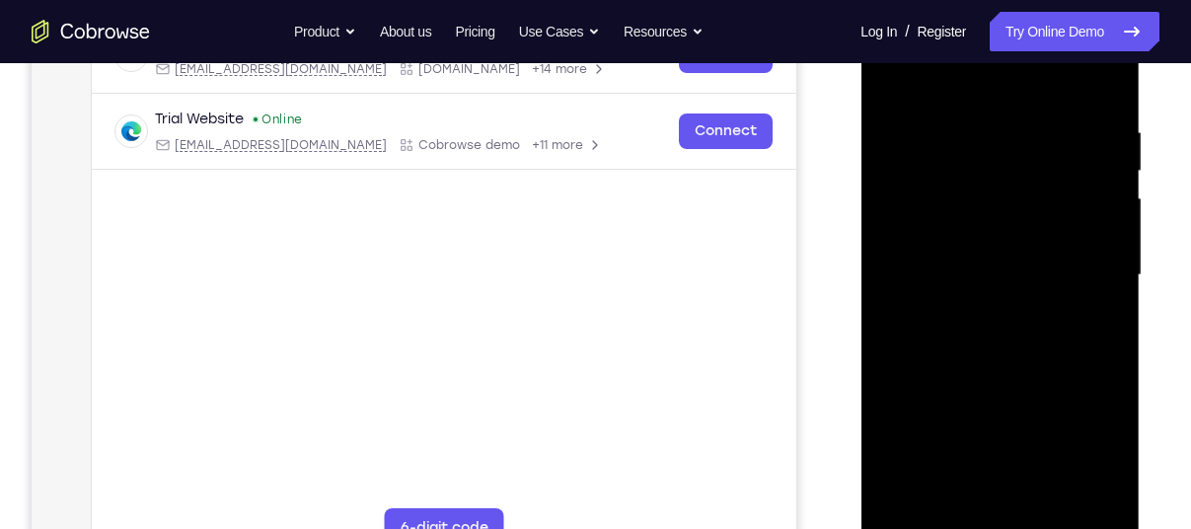
click at [940, 129] on div at bounding box center [999, 275] width 249 height 553
click at [966, 233] on div at bounding box center [999, 275] width 249 height 553
click at [886, 81] on div at bounding box center [999, 275] width 249 height 553
click at [956, 128] on div at bounding box center [999, 275] width 249 height 553
click at [974, 229] on div at bounding box center [999, 275] width 249 height 553
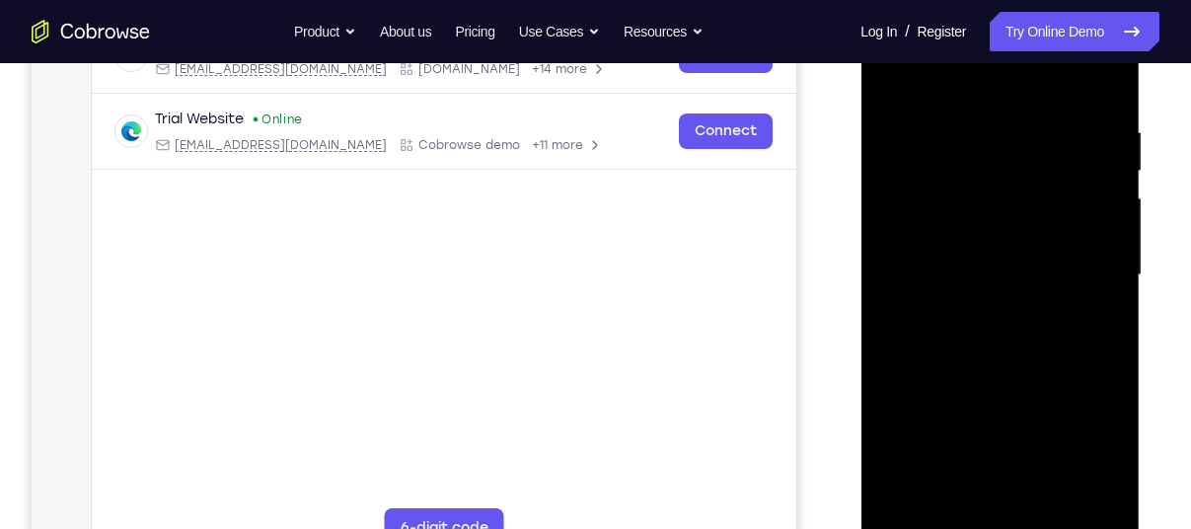
click at [1089, 324] on div at bounding box center [999, 275] width 249 height 553
click at [902, 84] on div at bounding box center [999, 275] width 249 height 553
click at [1004, 446] on div at bounding box center [999, 275] width 249 height 553
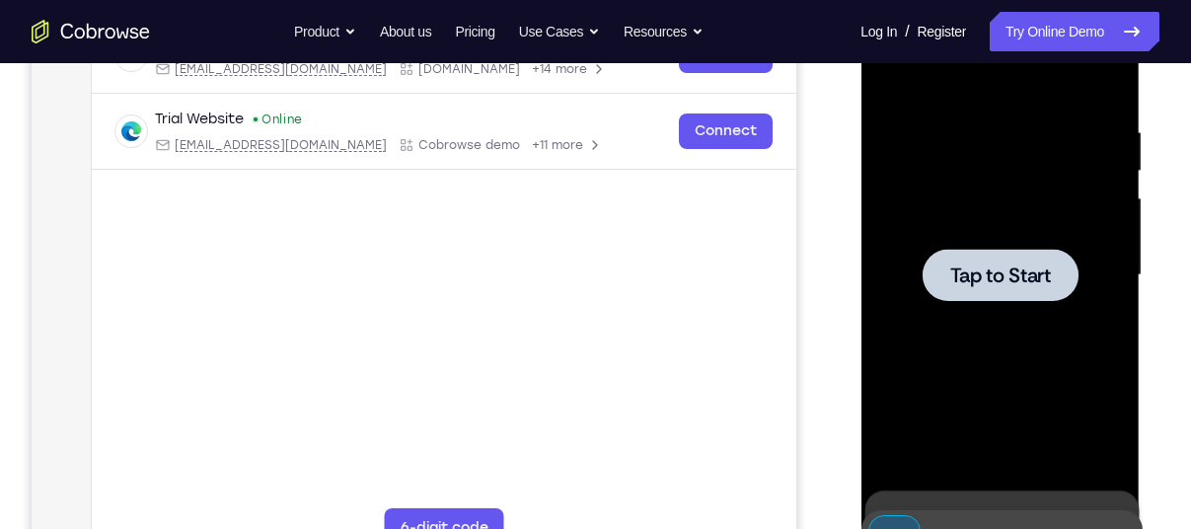
click at [1033, 274] on span "Tap to Start" at bounding box center [999, 275] width 101 height 20
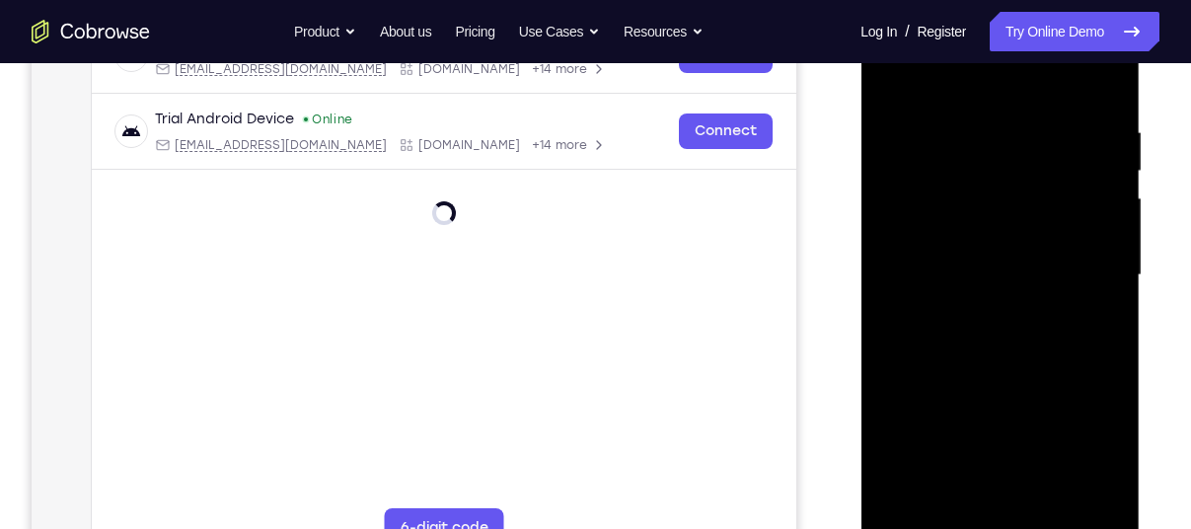
scroll to position [378, 0]
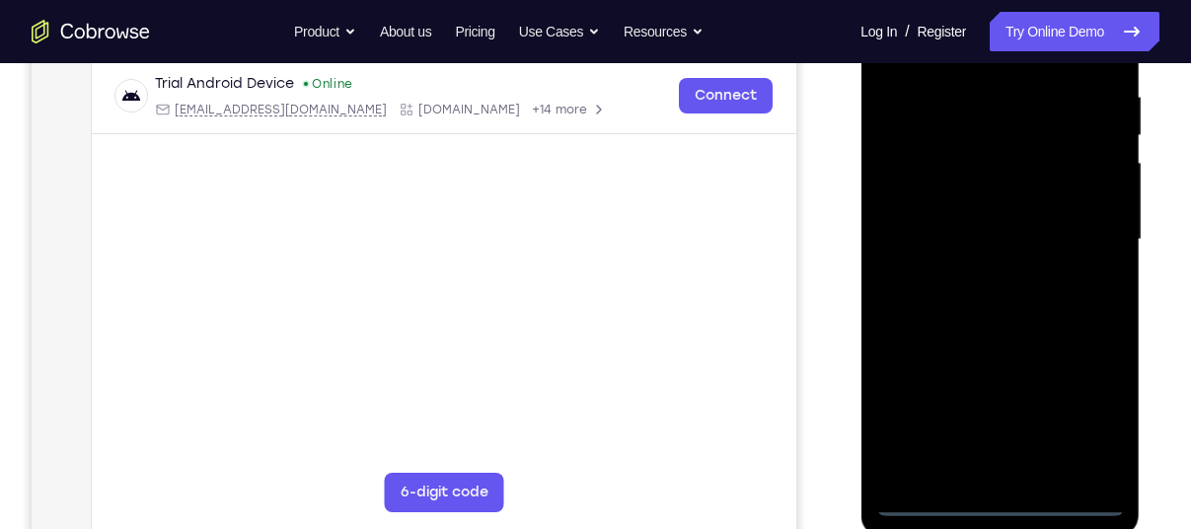
click at [992, 501] on div at bounding box center [999, 239] width 249 height 553
click at [1082, 422] on div at bounding box center [999, 239] width 249 height 553
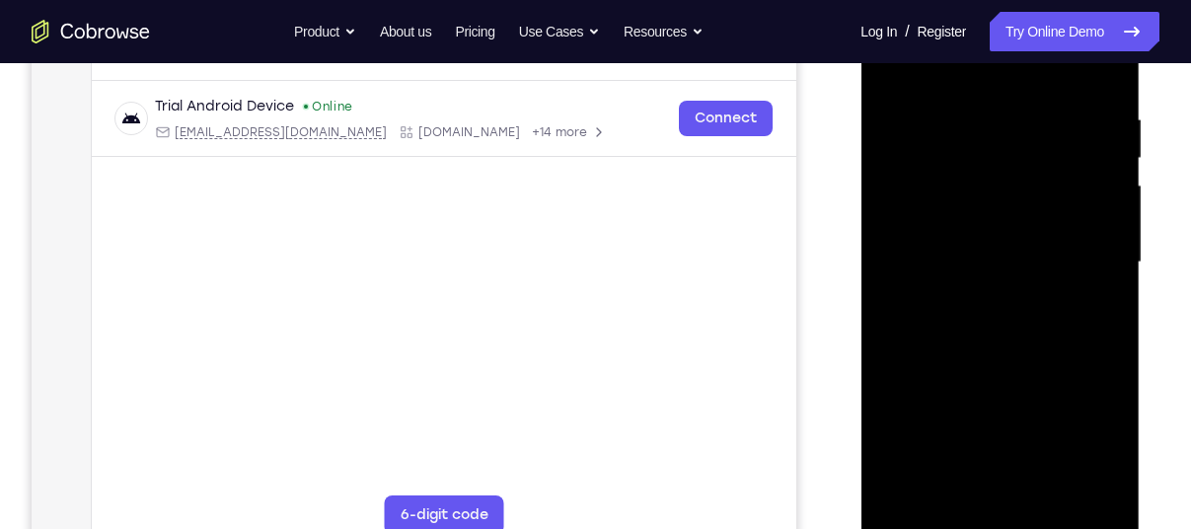
scroll to position [356, 0]
click at [972, 79] on div at bounding box center [999, 261] width 249 height 553
click at [1068, 241] on div at bounding box center [999, 261] width 249 height 553
click at [982, 298] on div at bounding box center [999, 261] width 249 height 553
click at [976, 235] on div at bounding box center [999, 261] width 249 height 553
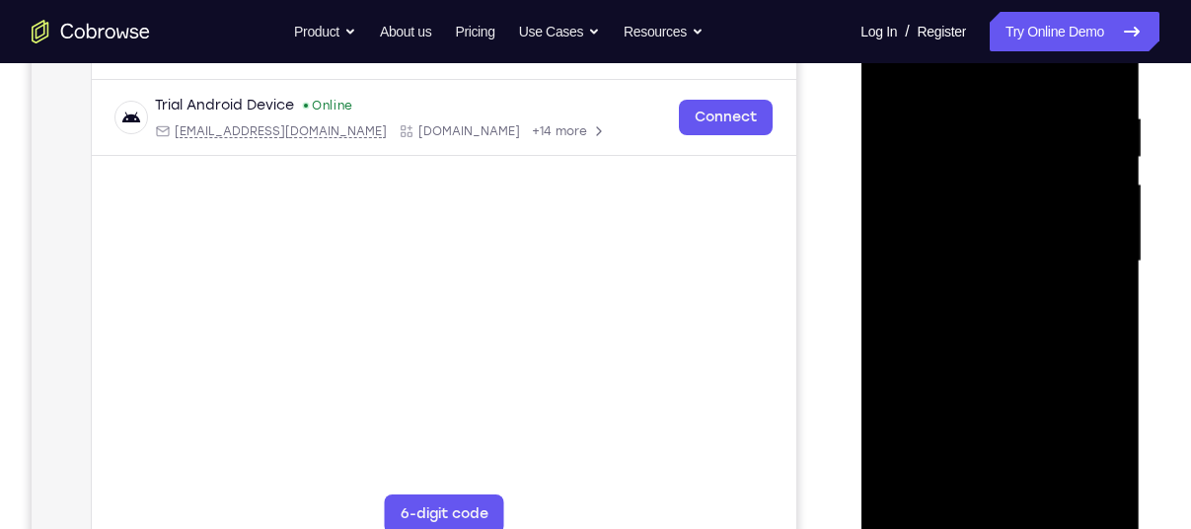
click at [979, 214] on div at bounding box center [999, 261] width 249 height 553
click at [983, 260] on div at bounding box center [999, 261] width 249 height 553
click at [993, 332] on div at bounding box center [999, 261] width 249 height 553
click at [995, 308] on div at bounding box center [999, 261] width 249 height 553
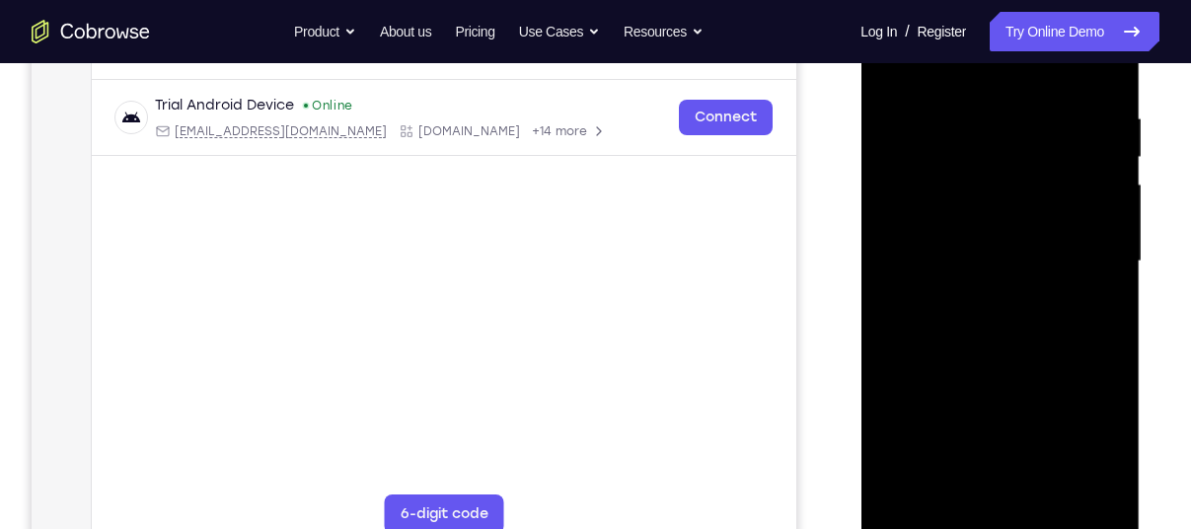
click at [993, 327] on div at bounding box center [999, 261] width 249 height 553
click at [994, 324] on div at bounding box center [999, 261] width 249 height 553
click at [990, 349] on div at bounding box center [999, 261] width 249 height 553
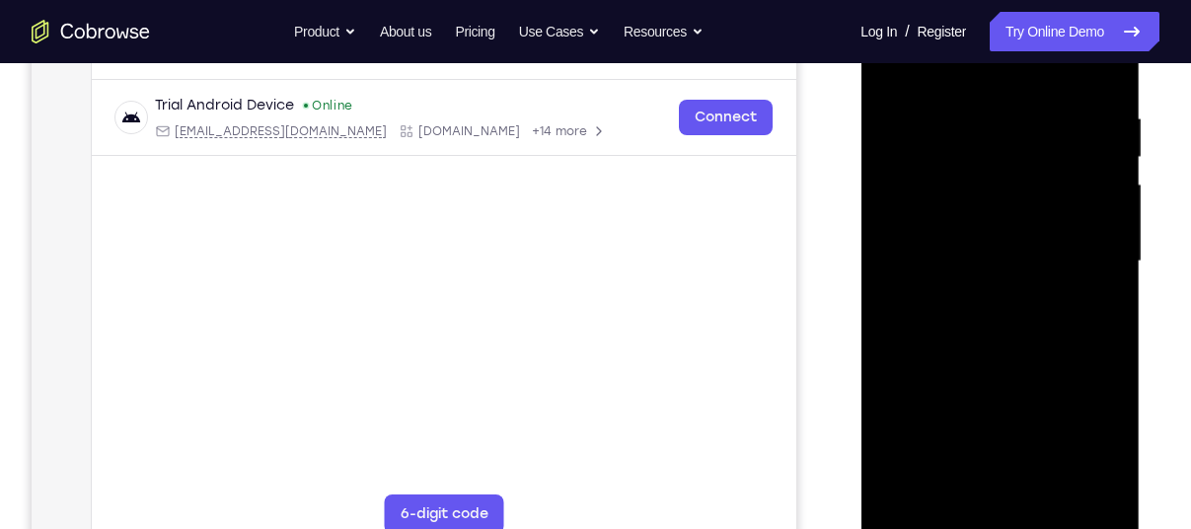
click at [1031, 491] on div at bounding box center [999, 261] width 249 height 553
click at [1037, 361] on div at bounding box center [999, 261] width 249 height 553
click at [997, 83] on div at bounding box center [999, 261] width 249 height 553
click at [924, 90] on div at bounding box center [999, 261] width 249 height 553
click at [950, 432] on div at bounding box center [999, 261] width 249 height 553
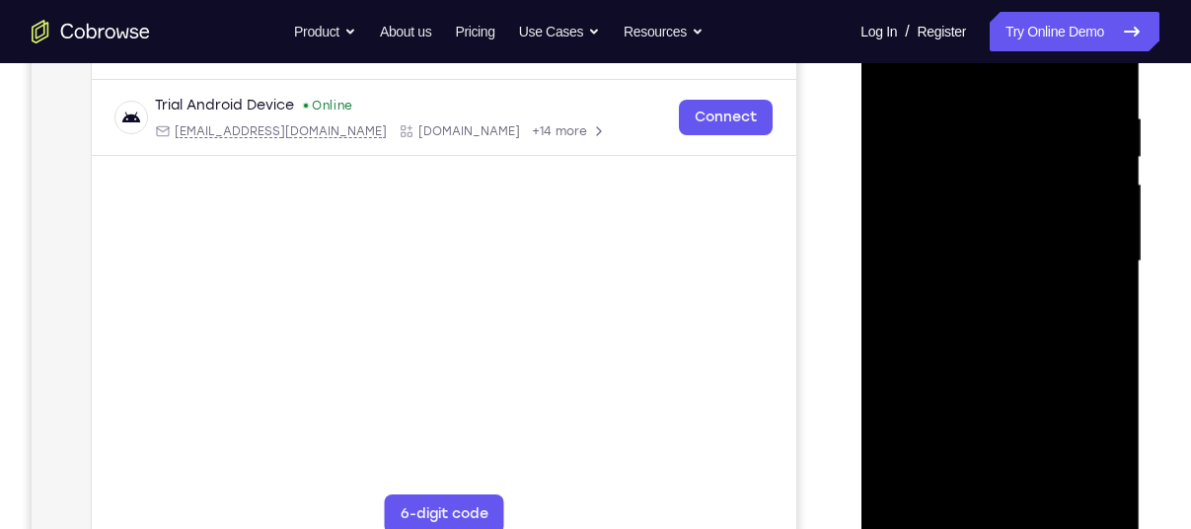
click at [1086, 300] on div at bounding box center [999, 261] width 249 height 553
click at [1088, 307] on div at bounding box center [999, 261] width 249 height 553
click at [890, 71] on div at bounding box center [999, 261] width 249 height 553
click at [951, 482] on div at bounding box center [999, 261] width 249 height 553
drag, startPoint x: 951, startPoint y: 482, endPoint x: 947, endPoint y: 345, distance: 136.2
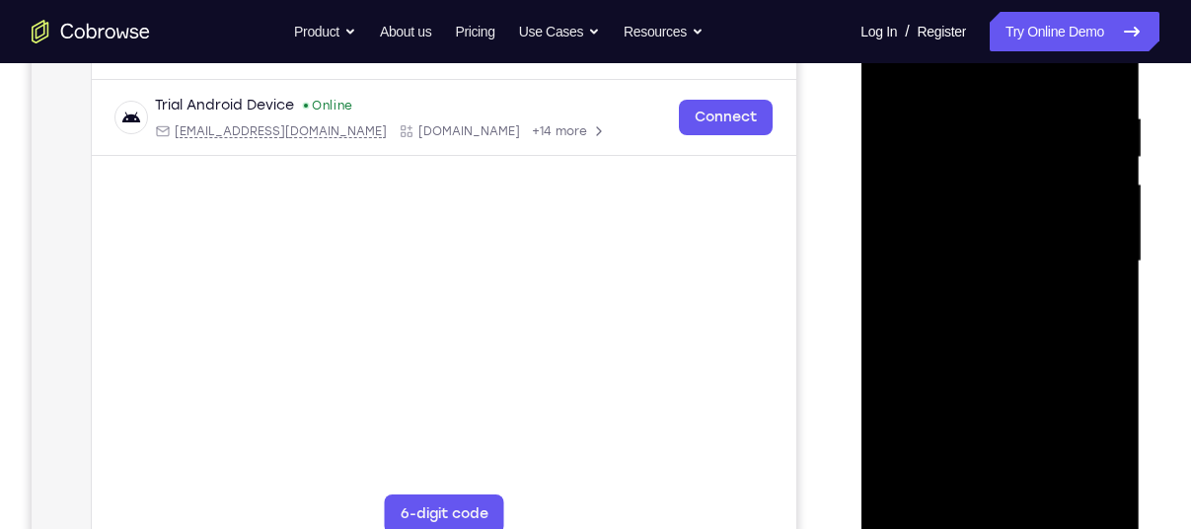
click at [947, 345] on div at bounding box center [999, 261] width 249 height 553
click at [891, 65] on div at bounding box center [999, 261] width 249 height 553
drag, startPoint x: 970, startPoint y: 401, endPoint x: 950, endPoint y: 298, distance: 104.5
click at [950, 298] on div at bounding box center [999, 261] width 249 height 553
drag, startPoint x: 969, startPoint y: 451, endPoint x: 966, endPoint y: 346, distance: 104.6
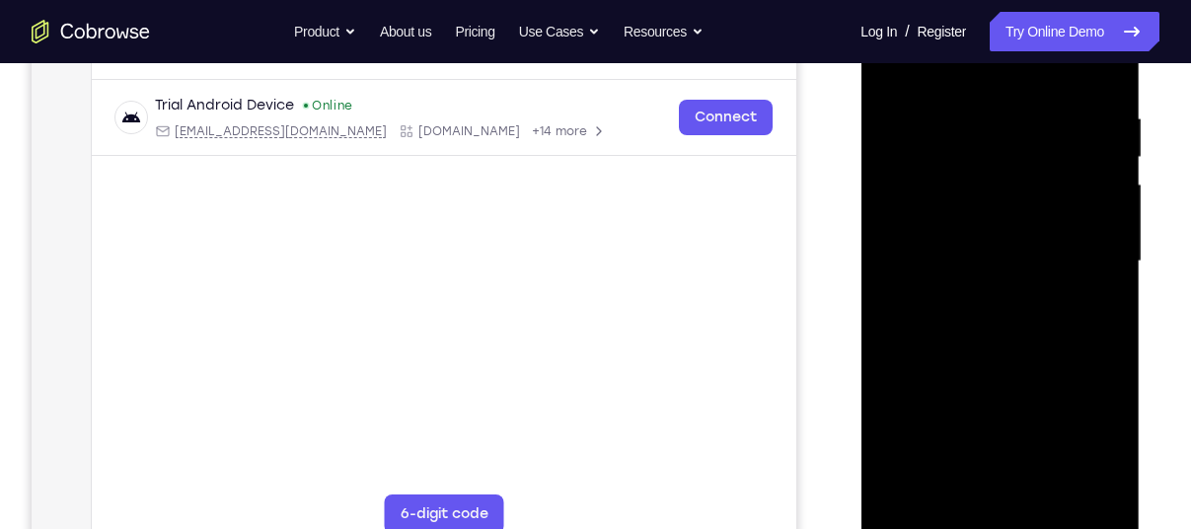
click at [966, 346] on div at bounding box center [999, 261] width 249 height 553
drag, startPoint x: 972, startPoint y: 476, endPoint x: 969, endPoint y: 329, distance: 147.1
click at [969, 329] on div at bounding box center [999, 261] width 249 height 553
drag, startPoint x: 976, startPoint y: 437, endPoint x: 970, endPoint y: 329, distance: 108.7
click at [970, 329] on div at bounding box center [999, 261] width 249 height 553
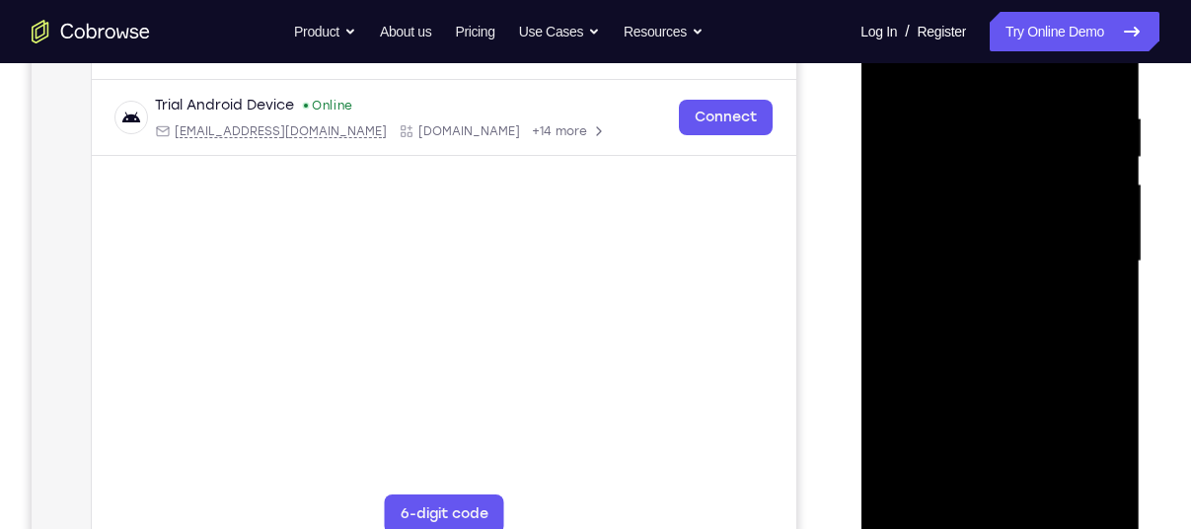
drag, startPoint x: 966, startPoint y: 405, endPoint x: 956, endPoint y: 268, distance: 136.5
click at [956, 268] on div at bounding box center [999, 261] width 249 height 553
drag, startPoint x: 958, startPoint y: 426, endPoint x: 958, endPoint y: 335, distance: 91.8
click at [958, 335] on div at bounding box center [999, 261] width 249 height 553
drag, startPoint x: 950, startPoint y: 462, endPoint x: 950, endPoint y: 324, distance: 138.1
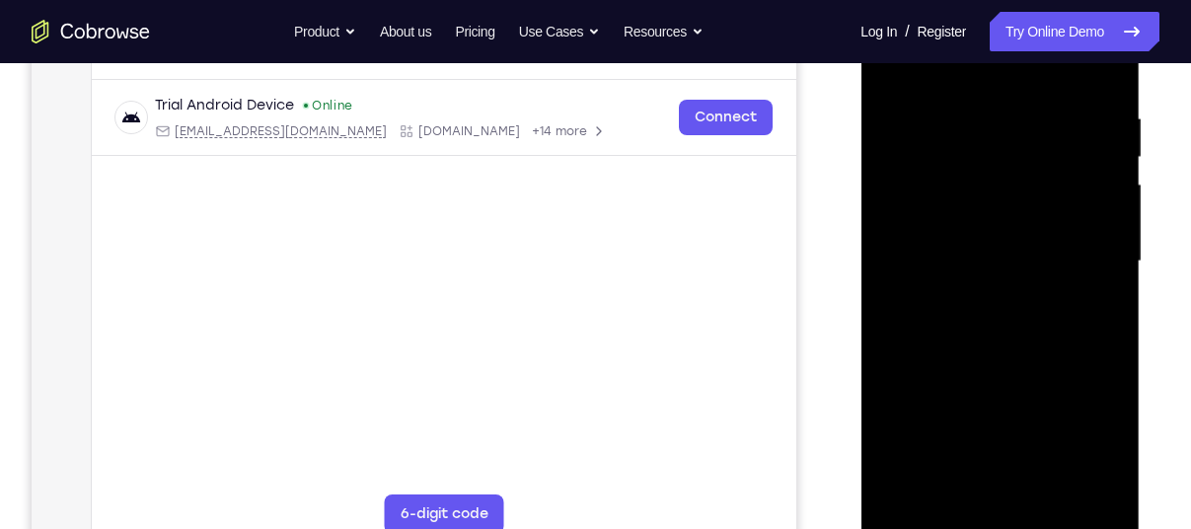
click at [950, 324] on div at bounding box center [999, 261] width 249 height 553
drag, startPoint x: 943, startPoint y: 459, endPoint x: 944, endPoint y: 309, distance: 150.0
click at [944, 309] on div at bounding box center [999, 261] width 249 height 553
click at [960, 464] on div at bounding box center [999, 261] width 249 height 553
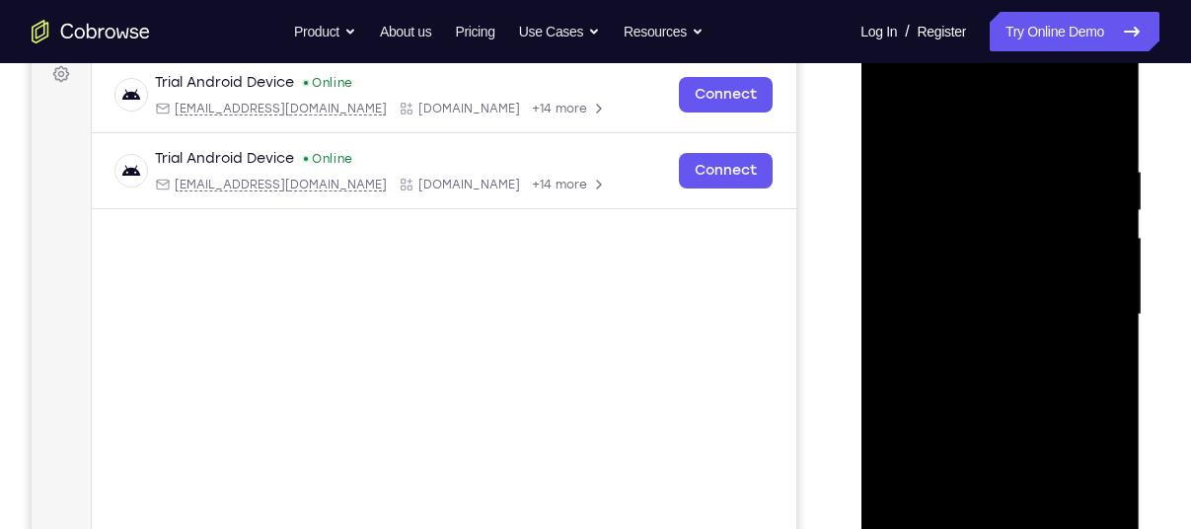
scroll to position [302, 0]
click at [890, 113] on div at bounding box center [999, 315] width 249 height 553
drag, startPoint x: 952, startPoint y: 378, endPoint x: 901, endPoint y: 579, distance: 207.7
click at [901, 528] on div at bounding box center [999, 315] width 249 height 553
drag, startPoint x: 1000, startPoint y: 376, endPoint x: 952, endPoint y: 579, distance: 208.7
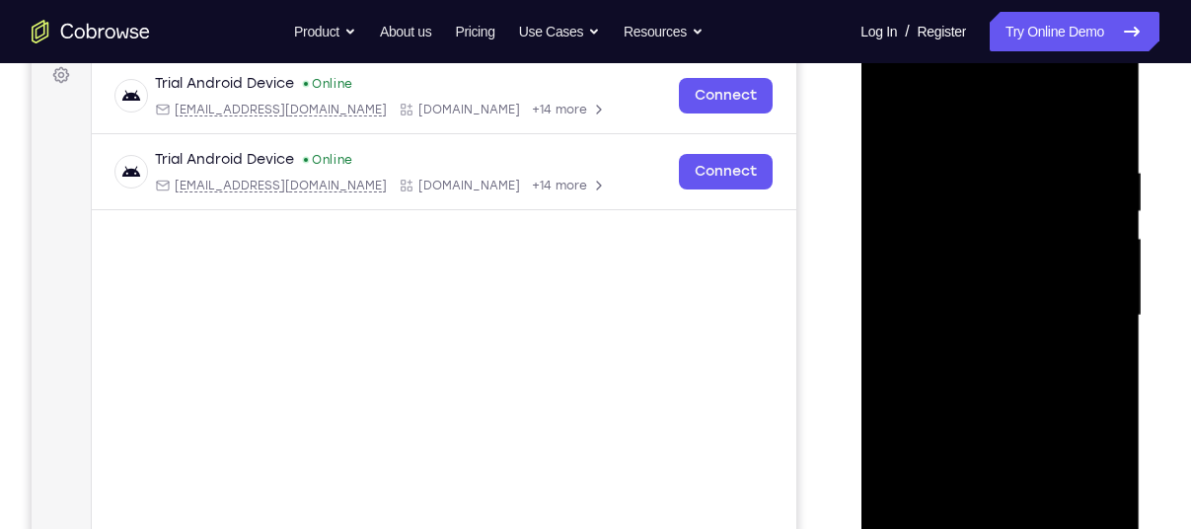
click at [952, 528] on div at bounding box center [999, 315] width 249 height 553
click at [973, 497] on div at bounding box center [999, 315] width 249 height 553
click at [892, 123] on div at bounding box center [999, 315] width 249 height 553
drag, startPoint x: 1002, startPoint y: 360, endPoint x: 960, endPoint y: 502, distance: 148.0
click at [960, 502] on div at bounding box center [999, 315] width 249 height 553
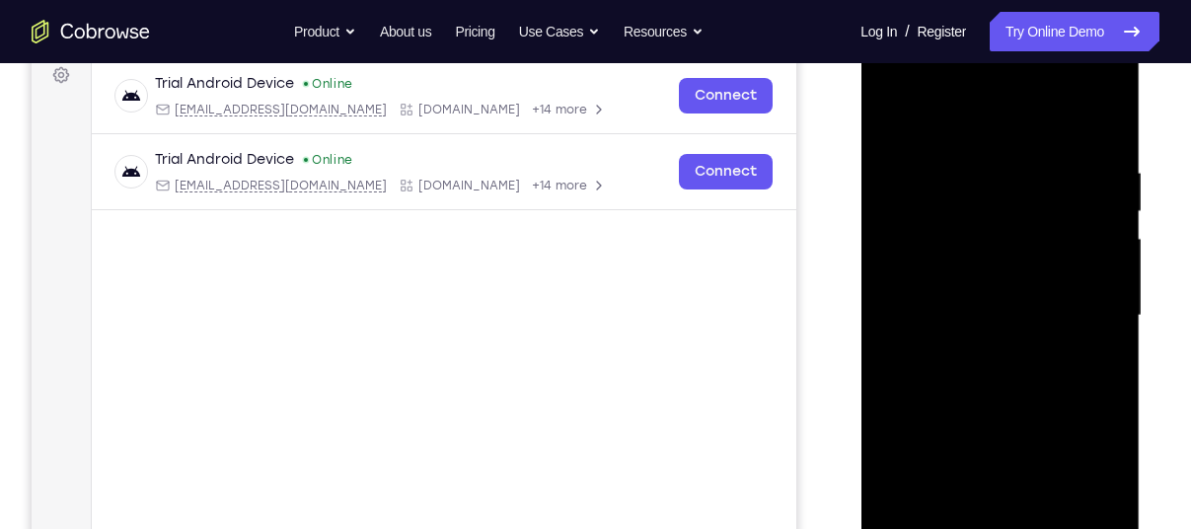
drag, startPoint x: 983, startPoint y: 360, endPoint x: 948, endPoint y: 525, distance: 168.4
click at [948, 525] on div at bounding box center [999, 315] width 249 height 553
drag, startPoint x: 977, startPoint y: 410, endPoint x: 951, endPoint y: 575, distance: 167.8
click at [951, 528] on div at bounding box center [999, 315] width 249 height 553
drag, startPoint x: 1017, startPoint y: 397, endPoint x: 979, endPoint y: 575, distance: 182.7
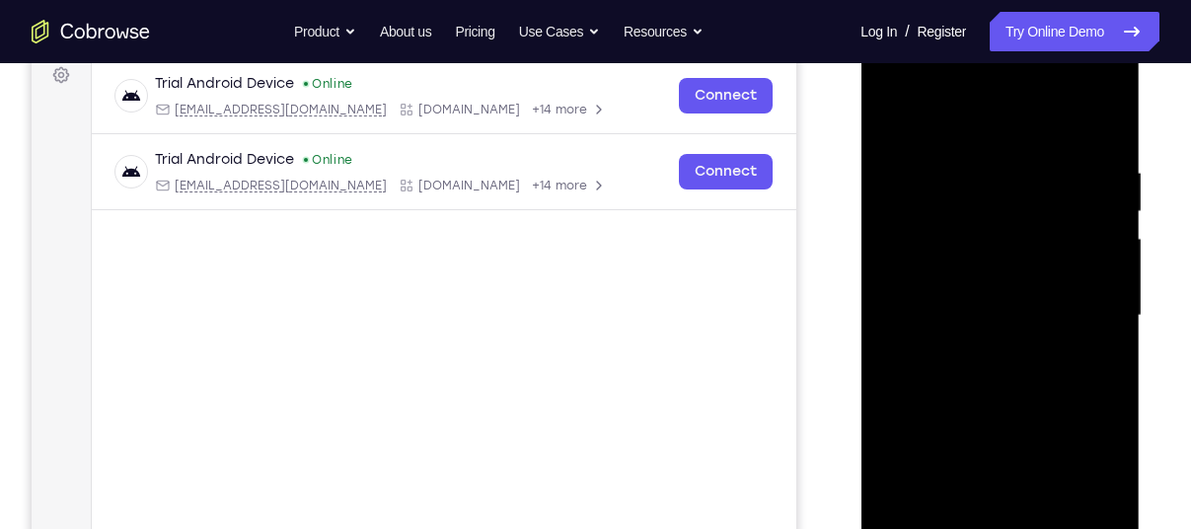
click at [979, 528] on div at bounding box center [999, 315] width 249 height 553
click at [968, 360] on div at bounding box center [999, 315] width 249 height 553
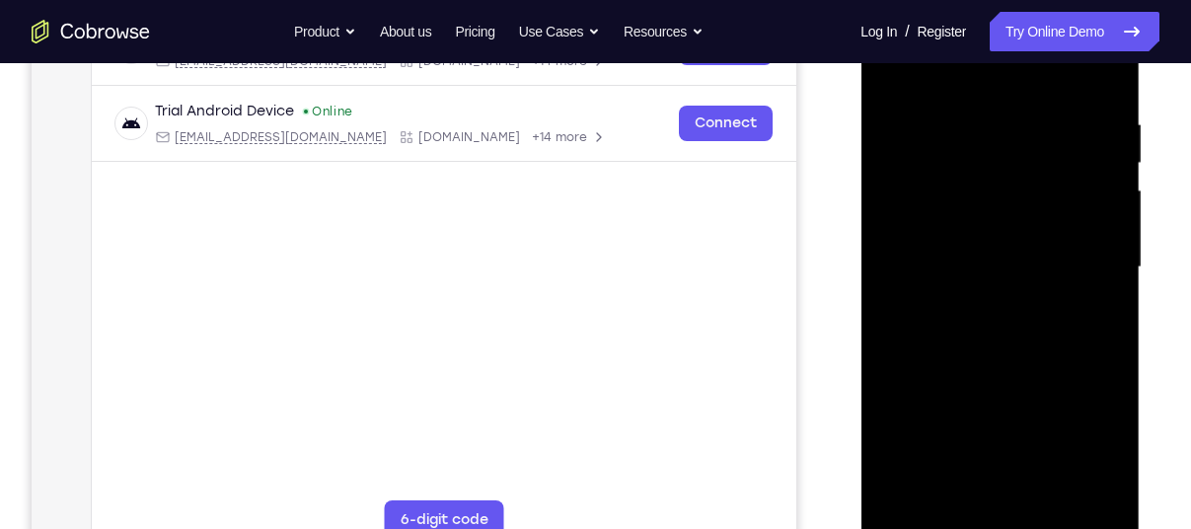
scroll to position [360, 0]
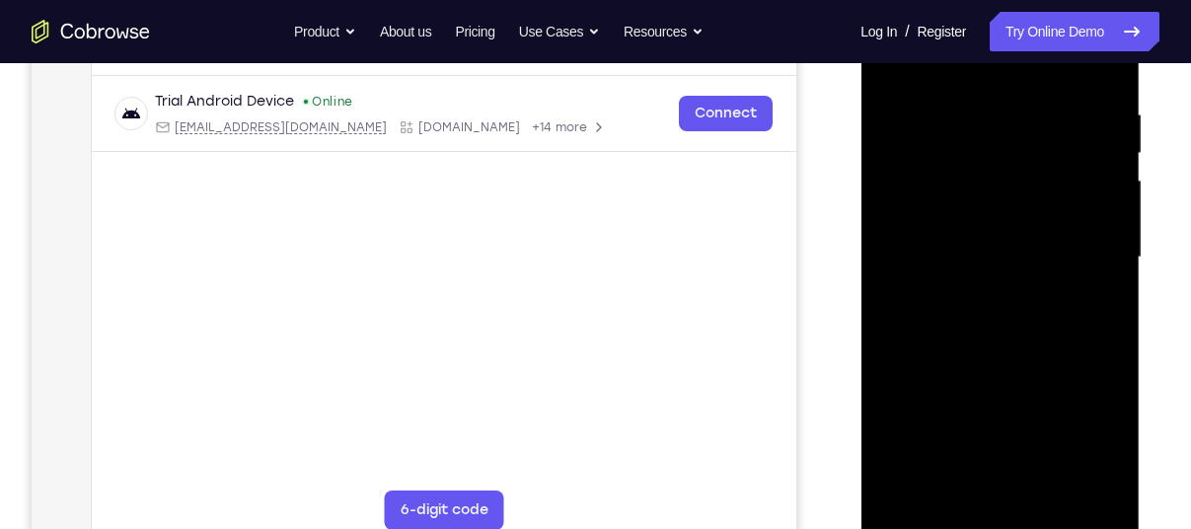
click at [953, 420] on div at bounding box center [999, 257] width 249 height 553
click at [998, 424] on div at bounding box center [999, 257] width 249 height 553
click at [1087, 298] on div at bounding box center [999, 257] width 249 height 553
click at [937, 203] on div at bounding box center [999, 257] width 249 height 553
drag, startPoint x: 970, startPoint y: 372, endPoint x: 967, endPoint y: 357, distance: 15.1
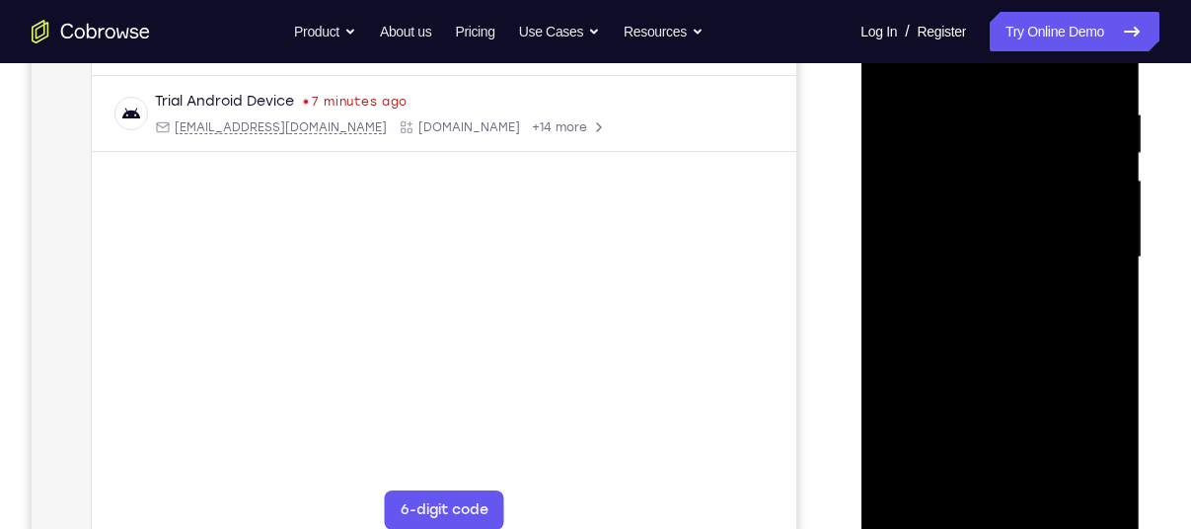
click at [967, 357] on div at bounding box center [999, 257] width 249 height 553
click at [1094, 306] on div at bounding box center [999, 257] width 249 height 553
click at [1096, 478] on div at bounding box center [999, 257] width 249 height 553
click at [950, 198] on div at bounding box center [999, 257] width 249 height 553
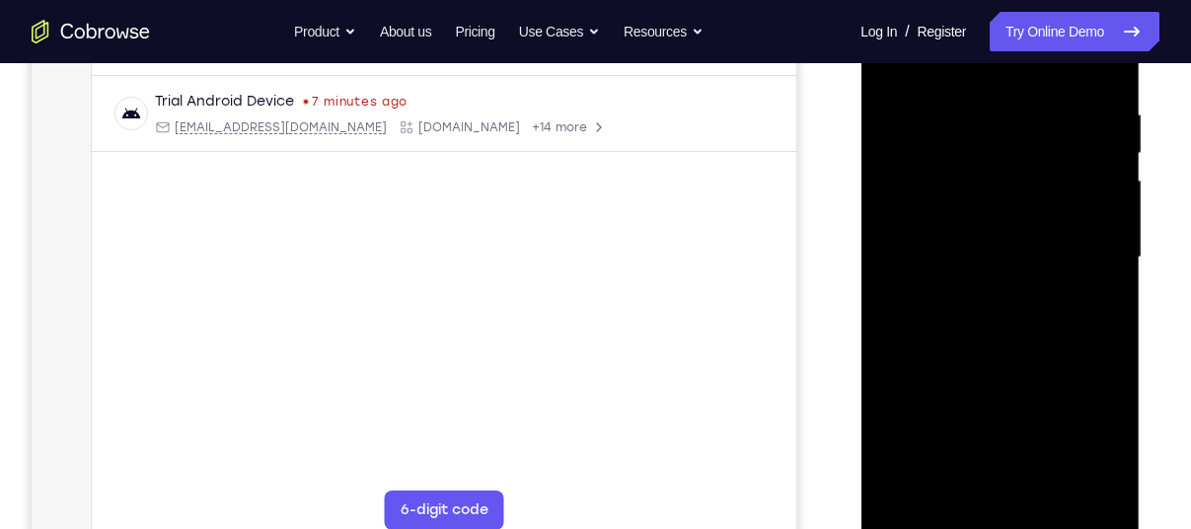
click at [1006, 377] on div at bounding box center [999, 257] width 249 height 553
click at [1082, 301] on div at bounding box center [999, 257] width 249 height 553
click at [1092, 302] on div at bounding box center [999, 257] width 249 height 553
click at [962, 245] on div at bounding box center [999, 257] width 249 height 553
click at [962, 395] on div at bounding box center [999, 257] width 249 height 553
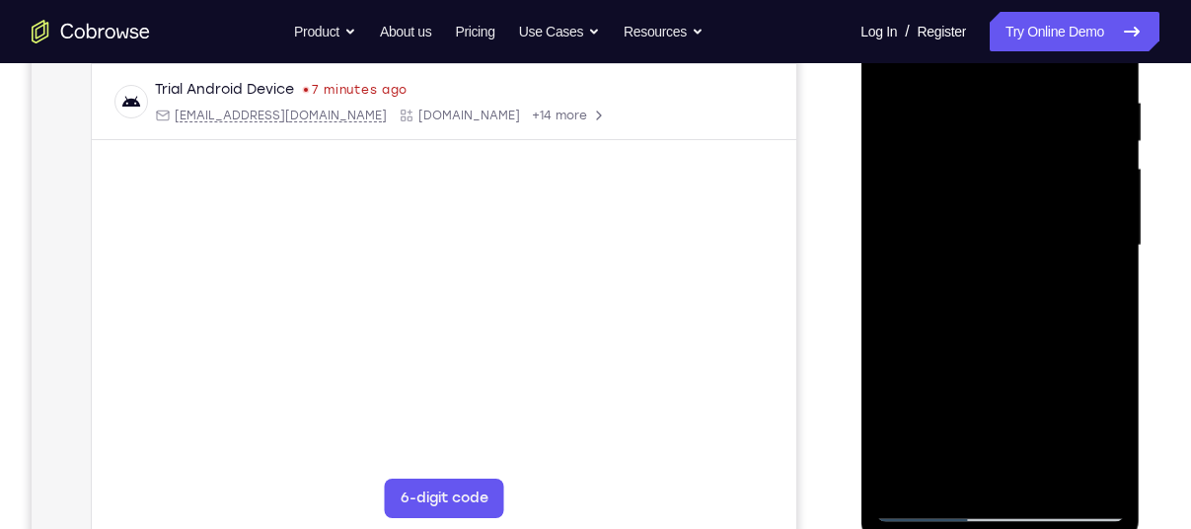
scroll to position [380, 0]
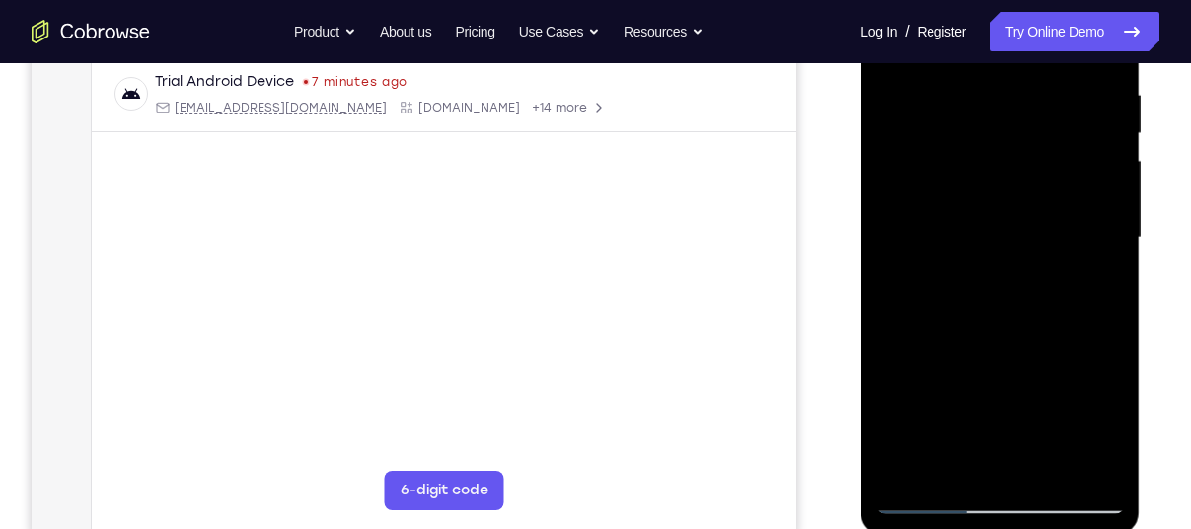
click at [988, 382] on div at bounding box center [999, 238] width 249 height 553
click at [984, 361] on div at bounding box center [999, 238] width 249 height 553
click at [963, 451] on div at bounding box center [999, 238] width 249 height 553
click at [983, 282] on div at bounding box center [999, 238] width 249 height 553
click at [982, 288] on div at bounding box center [999, 238] width 249 height 553
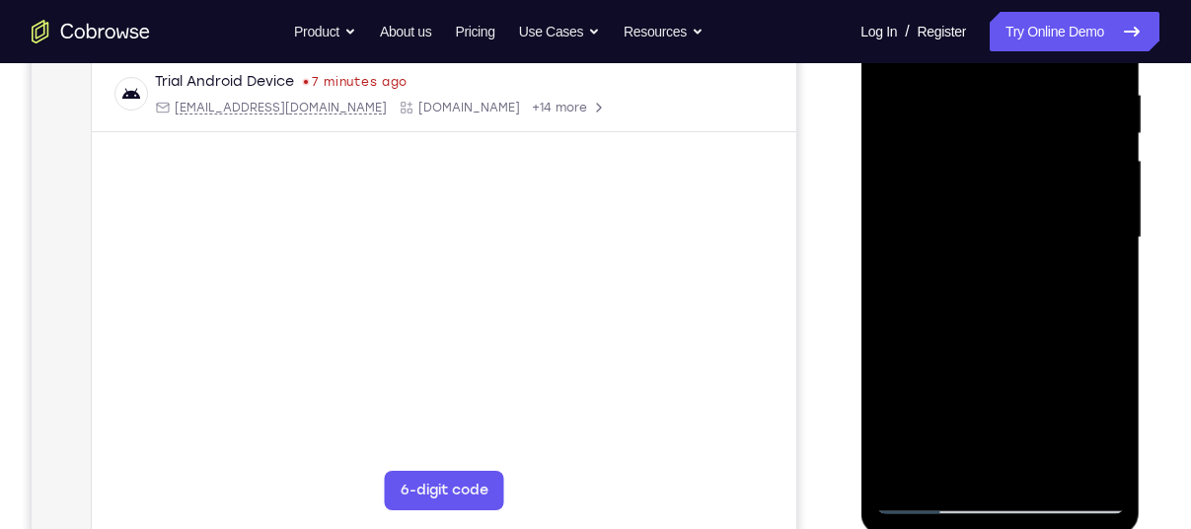
click at [982, 288] on div at bounding box center [999, 238] width 249 height 553
click at [1100, 431] on div at bounding box center [999, 238] width 249 height 553
click at [1088, 286] on div at bounding box center [999, 238] width 249 height 553
click at [950, 225] on div at bounding box center [999, 238] width 249 height 553
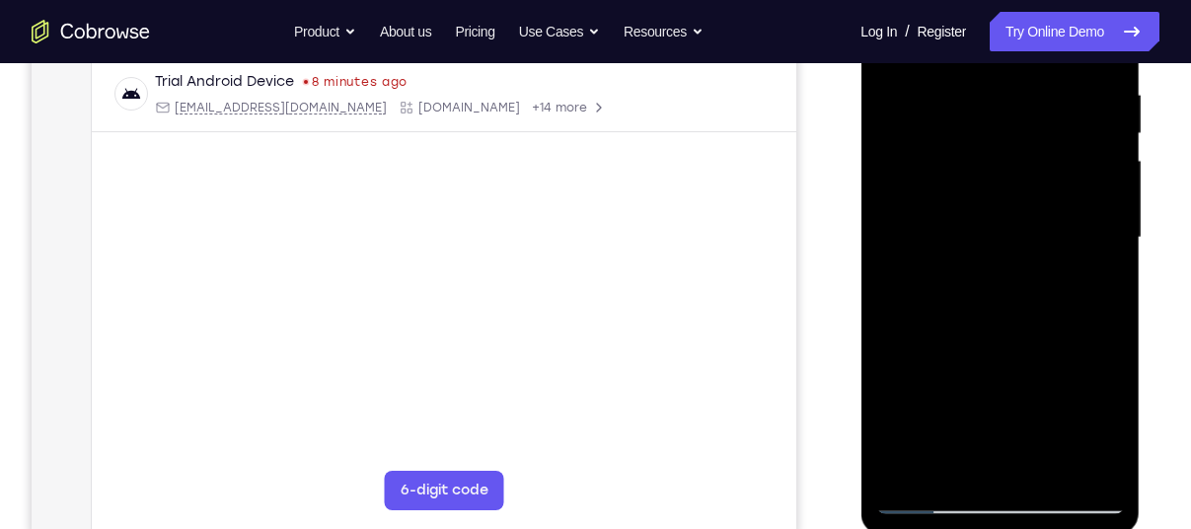
click at [1003, 389] on div at bounding box center [999, 238] width 249 height 553
click at [1091, 282] on div at bounding box center [999, 238] width 249 height 553
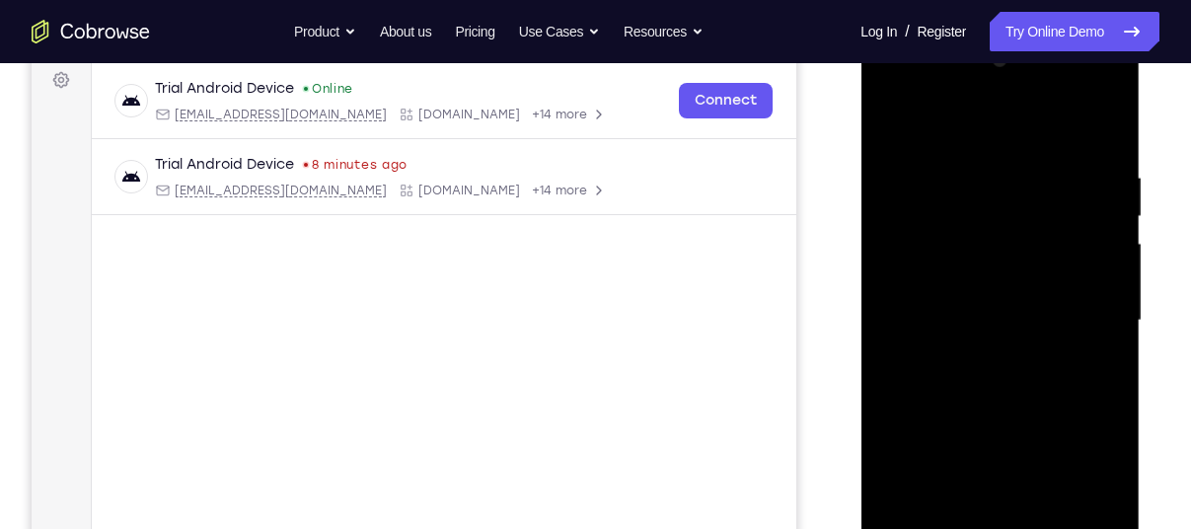
click at [901, 124] on div at bounding box center [999, 320] width 249 height 553
click at [898, 122] on div at bounding box center [999, 320] width 249 height 553
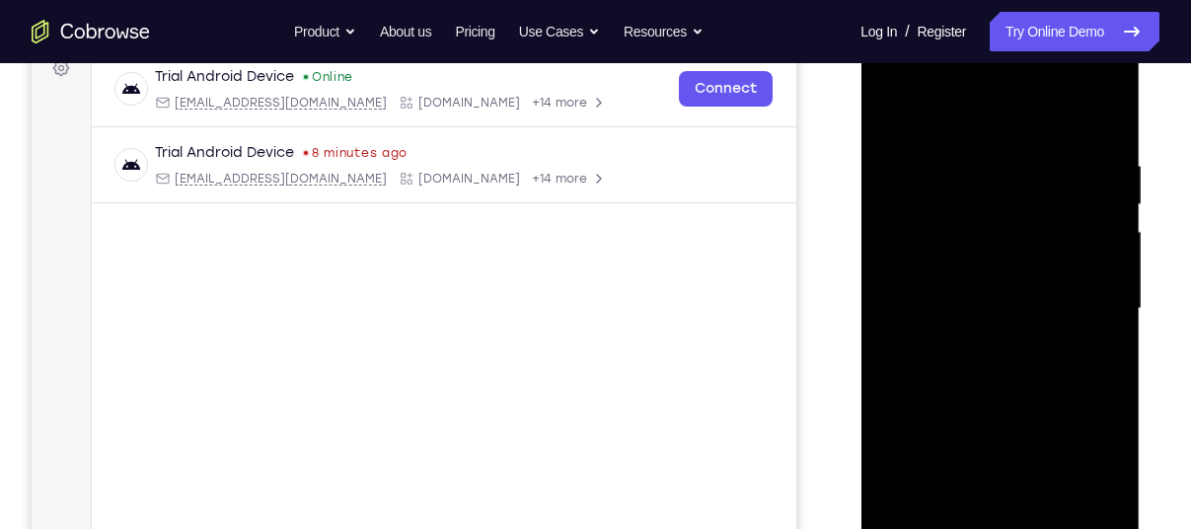
scroll to position [308, 0]
drag, startPoint x: 966, startPoint y: 179, endPoint x: 972, endPoint y: 228, distance: 49.7
click at [972, 228] on div at bounding box center [999, 310] width 249 height 553
drag, startPoint x: 981, startPoint y: 204, endPoint x: 984, endPoint y: 272, distance: 68.2
click at [984, 272] on div at bounding box center [999, 310] width 249 height 553
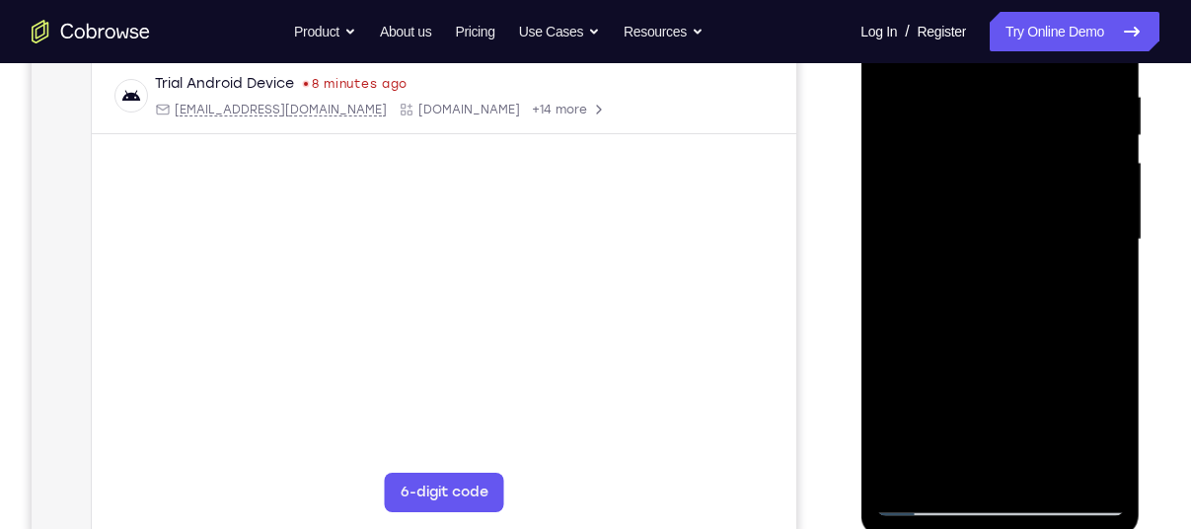
scroll to position [379, 0]
click at [1045, 473] on div at bounding box center [999, 239] width 249 height 553
click at [994, 244] on div at bounding box center [999, 239] width 249 height 553
click at [1096, 285] on div at bounding box center [999, 239] width 249 height 553
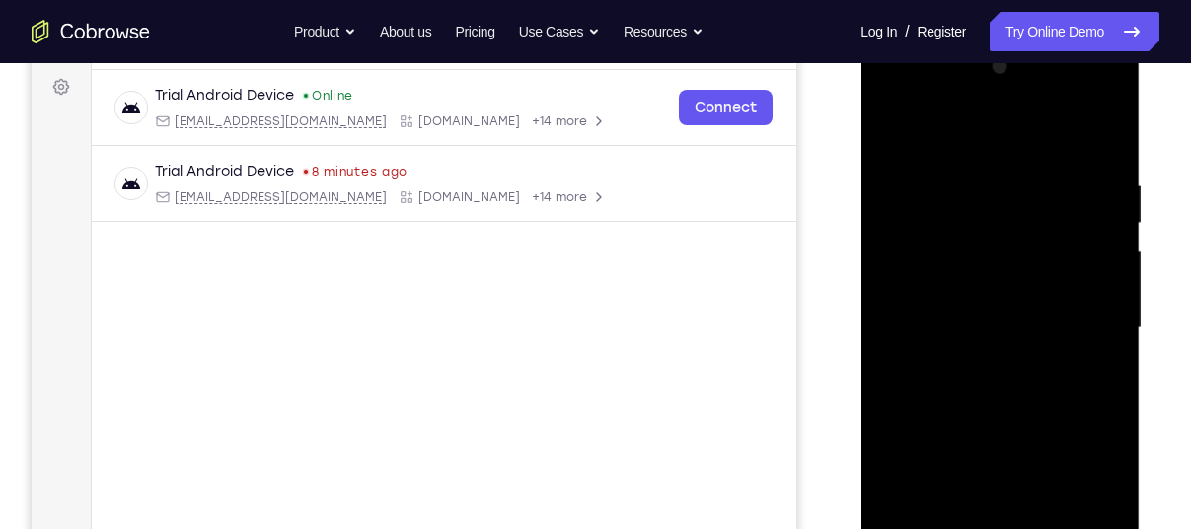
scroll to position [279, 0]
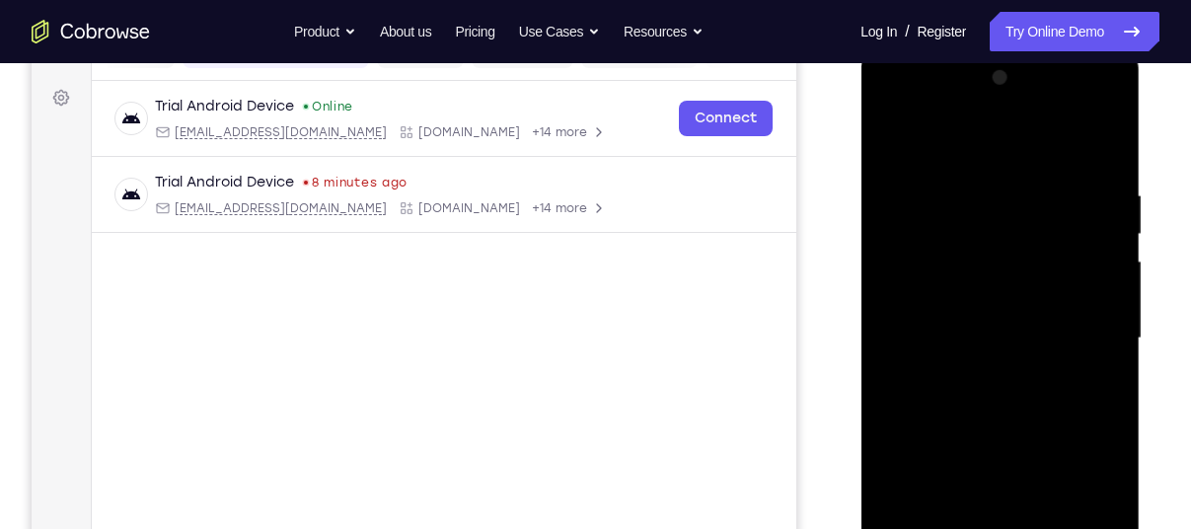
click at [897, 133] on div at bounding box center [999, 338] width 249 height 553
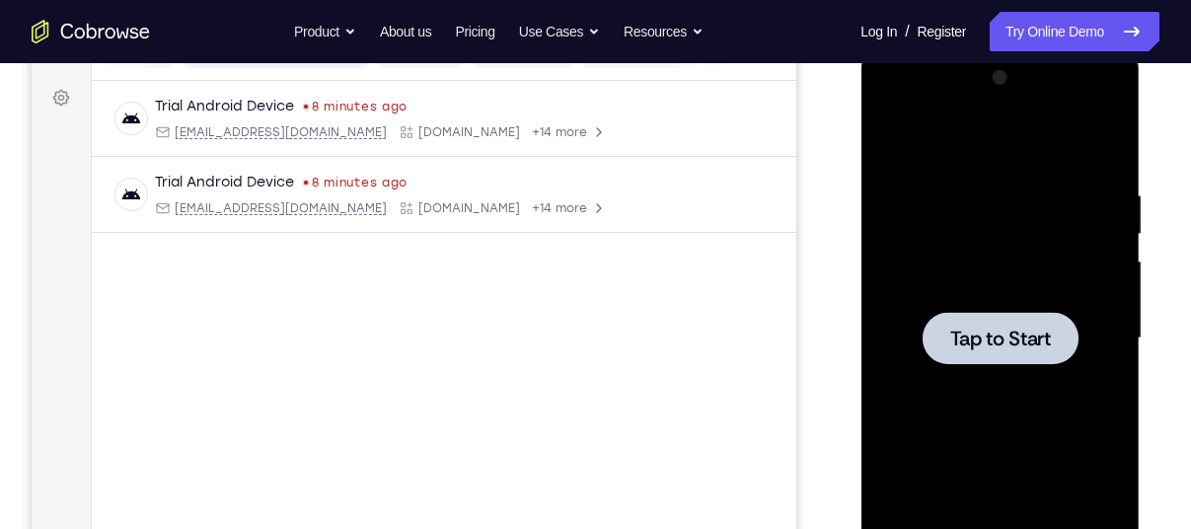
click at [1018, 310] on div at bounding box center [999, 338] width 249 height 553
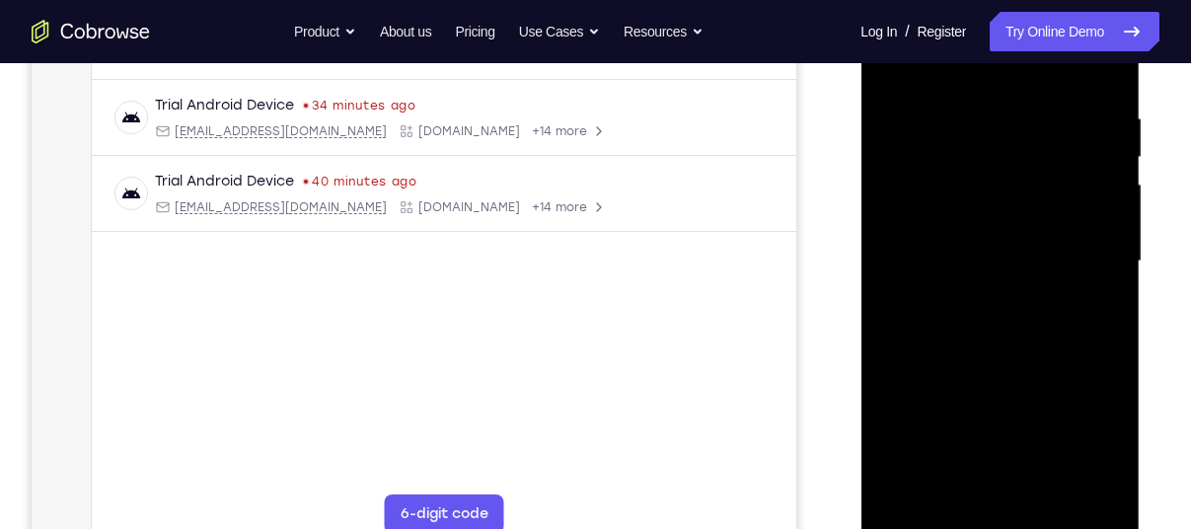
scroll to position [358, 0]
click at [1000, 509] on div at bounding box center [999, 259] width 249 height 553
click at [992, 515] on div at bounding box center [999, 259] width 249 height 553
click at [1084, 453] on div at bounding box center [999, 259] width 249 height 553
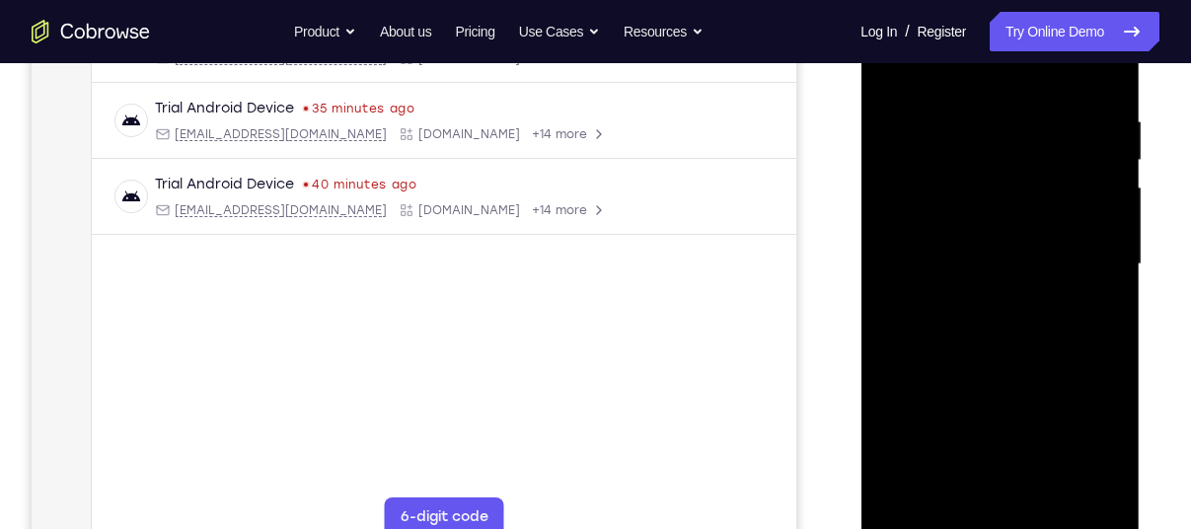
scroll to position [352, 0]
click at [936, 65] on div at bounding box center [999, 265] width 249 height 553
click at [1084, 246] on div at bounding box center [999, 265] width 249 height 553
click at [978, 302] on div at bounding box center [999, 265] width 249 height 553
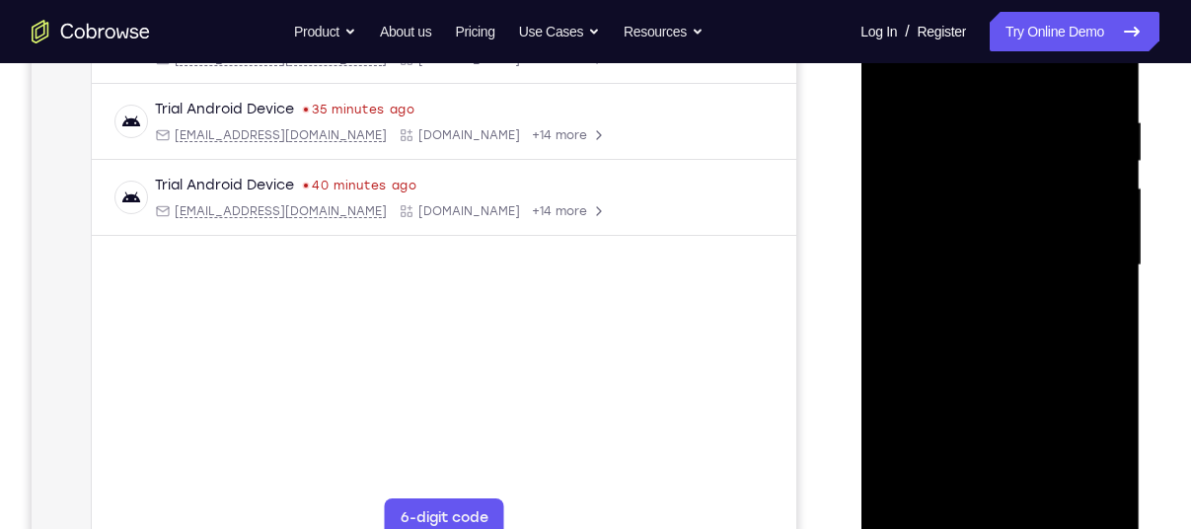
click at [976, 239] on div at bounding box center [999, 265] width 249 height 553
click at [976, 209] on div at bounding box center [999, 265] width 249 height 553
click at [982, 269] on div at bounding box center [999, 265] width 249 height 553
click at [1004, 328] on div at bounding box center [999, 265] width 249 height 553
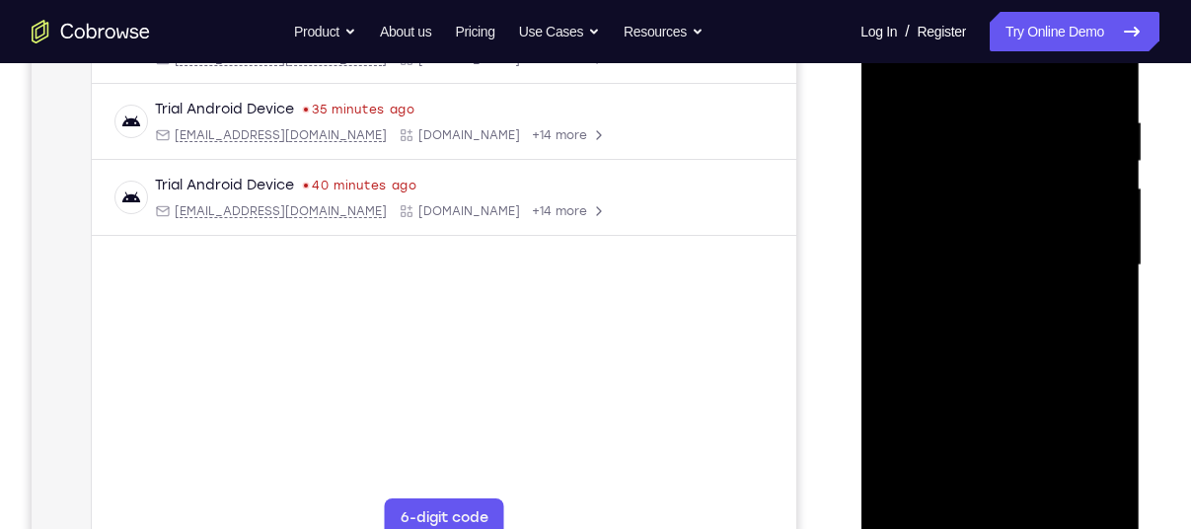
click at [1004, 328] on div at bounding box center [999, 265] width 249 height 553
click at [1006, 327] on div at bounding box center [999, 265] width 249 height 553
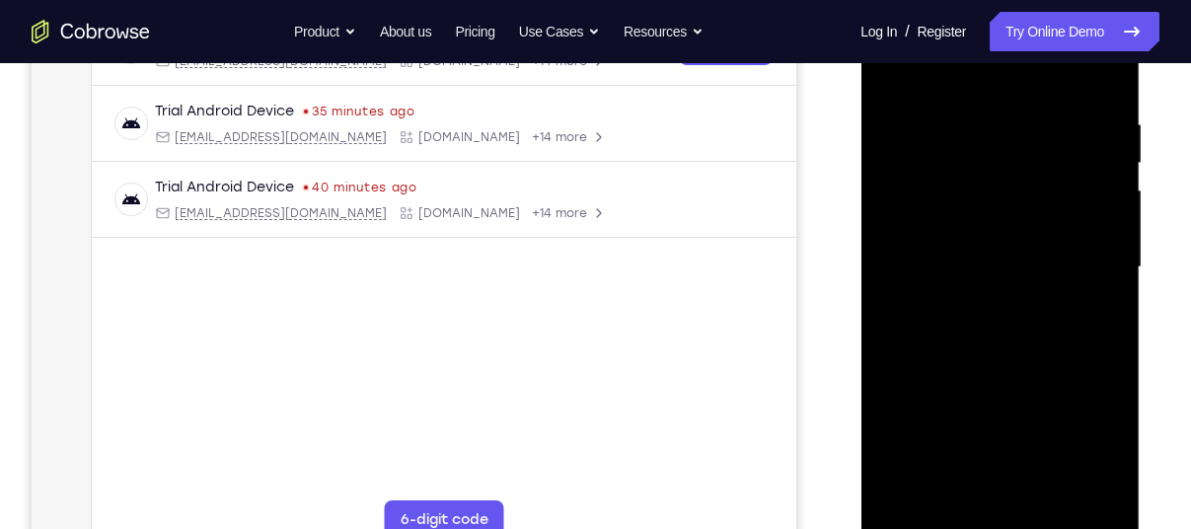
click at [996, 351] on div at bounding box center [999, 267] width 249 height 553
click at [1043, 496] on div at bounding box center [999, 267] width 249 height 553
click at [1038, 363] on div at bounding box center [999, 267] width 249 height 553
click at [998, 276] on div at bounding box center [999, 267] width 249 height 553
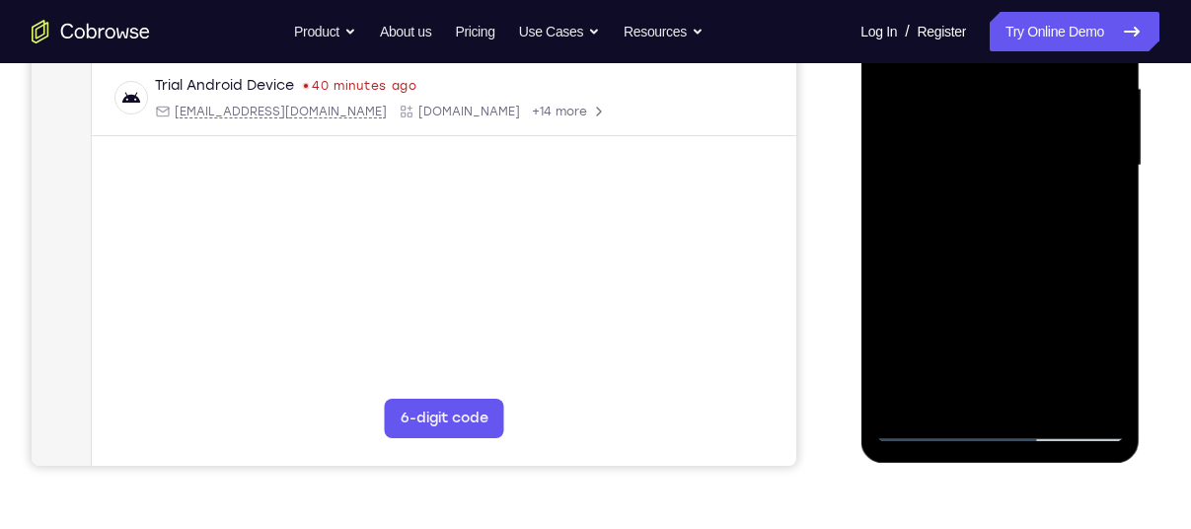
scroll to position [454, 0]
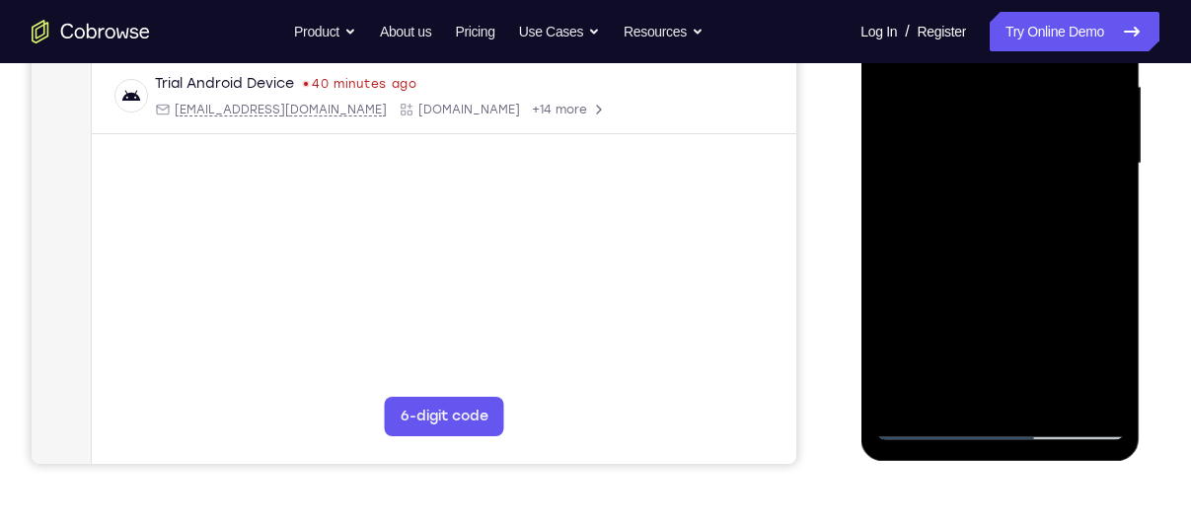
click at [937, 343] on div at bounding box center [999, 164] width 249 height 553
click at [927, 414] on div at bounding box center [999, 164] width 249 height 553
click at [925, 426] on div at bounding box center [999, 164] width 249 height 553
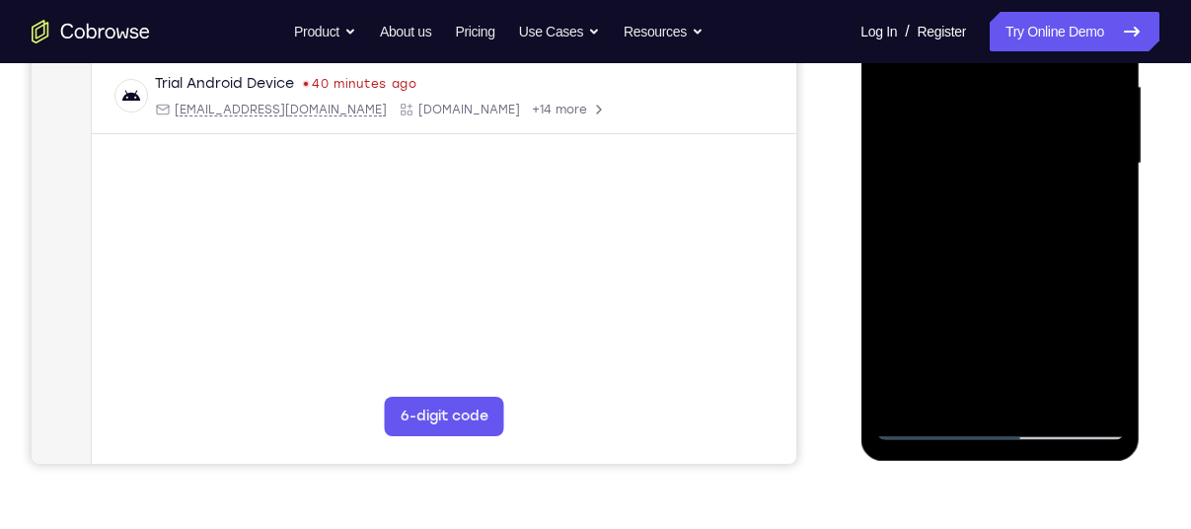
click at [1048, 404] on div at bounding box center [999, 164] width 249 height 553
click at [970, 162] on div at bounding box center [999, 164] width 249 height 553
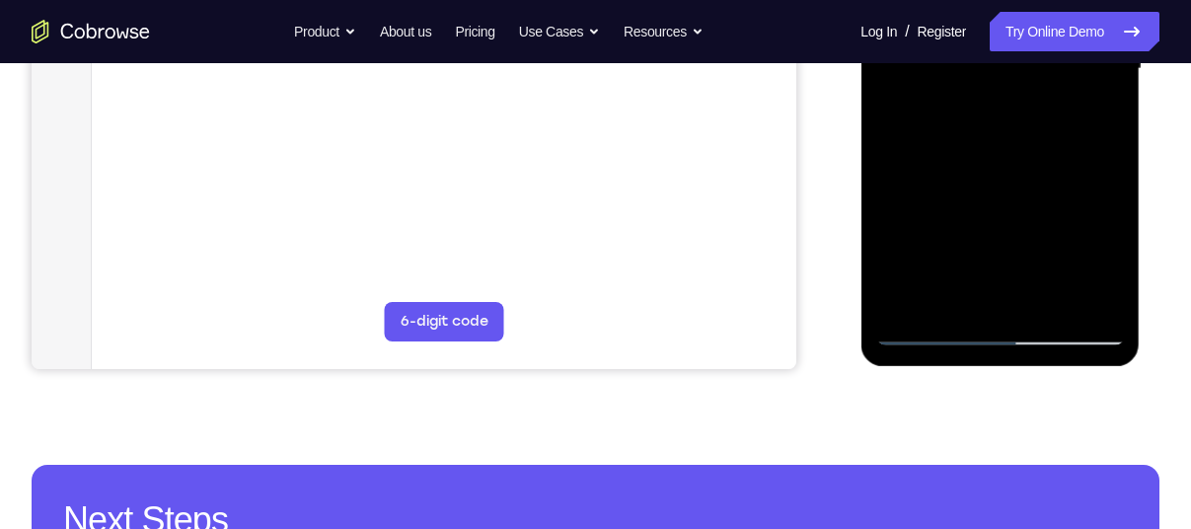
scroll to position [551, 0]
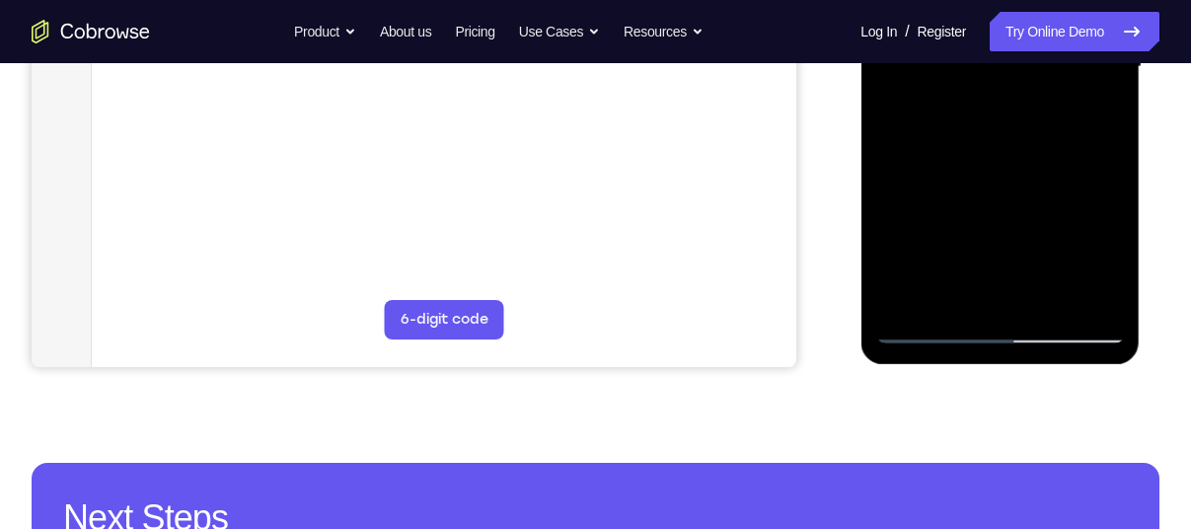
drag, startPoint x: 1008, startPoint y: 222, endPoint x: 918, endPoint y: 223, distance: 90.8
click at [918, 223] on div at bounding box center [999, 67] width 249 height 553
click at [897, 335] on div at bounding box center [999, 67] width 249 height 553
click at [970, 279] on div at bounding box center [999, 67] width 249 height 553
click at [1098, 112] on div at bounding box center [999, 67] width 249 height 553
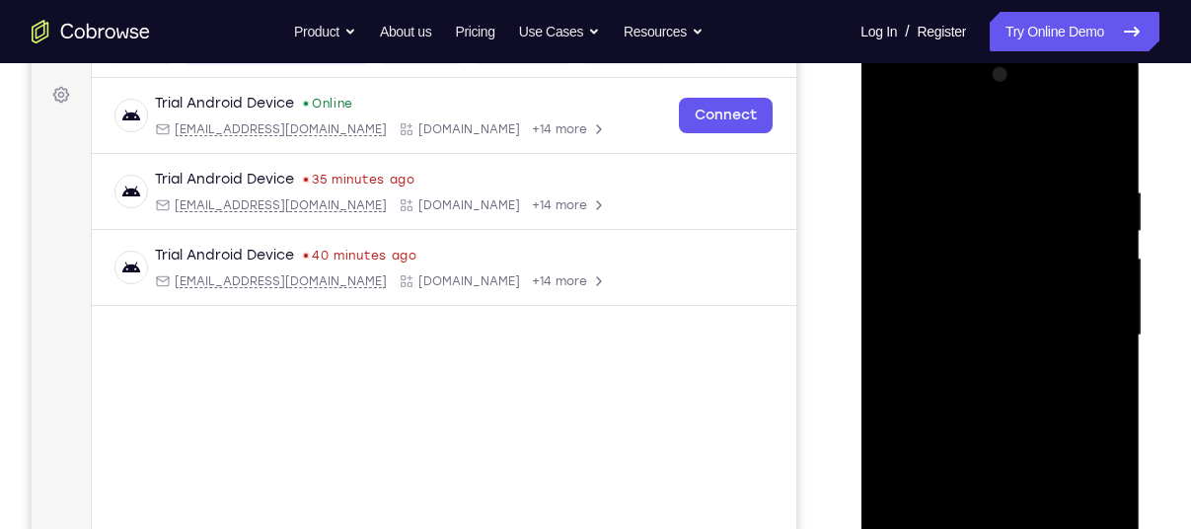
scroll to position [281, 0]
click at [886, 142] on div at bounding box center [999, 336] width 249 height 553
click at [893, 132] on div at bounding box center [999, 336] width 249 height 553
drag, startPoint x: 1017, startPoint y: 243, endPoint x: 1000, endPoint y: 333, distance: 91.5
click at [1000, 333] on div at bounding box center [999, 336] width 249 height 553
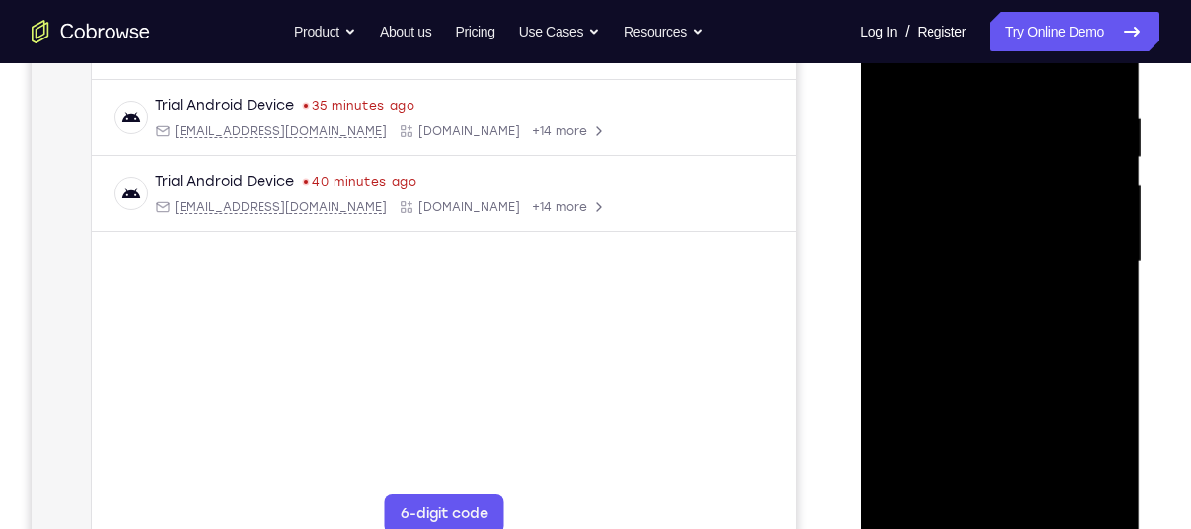
scroll to position [366, 0]
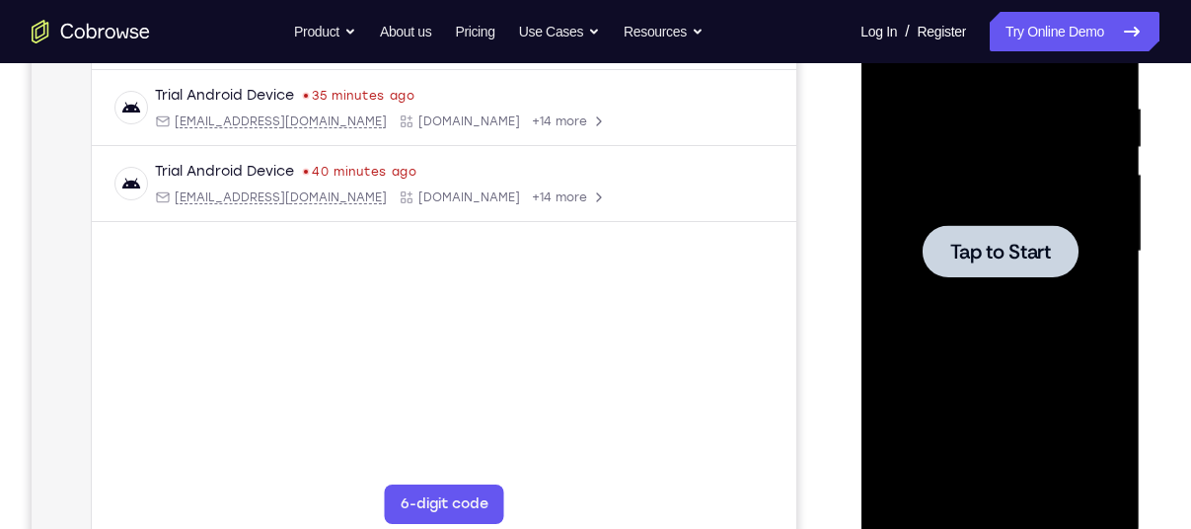
click at [999, 295] on div at bounding box center [999, 251] width 249 height 553
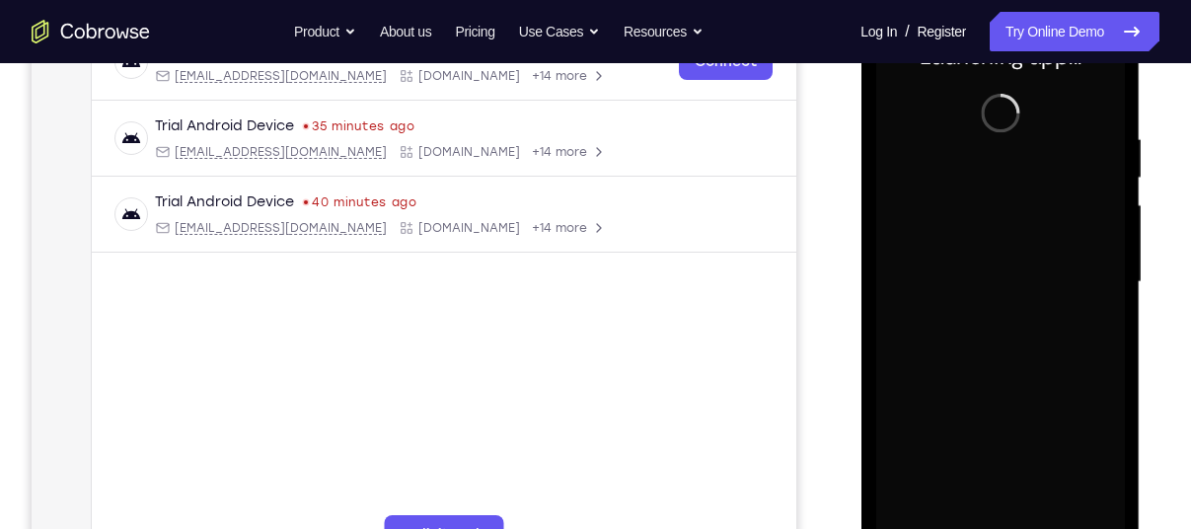
scroll to position [336, 0]
